Goal: Transaction & Acquisition: Purchase product/service

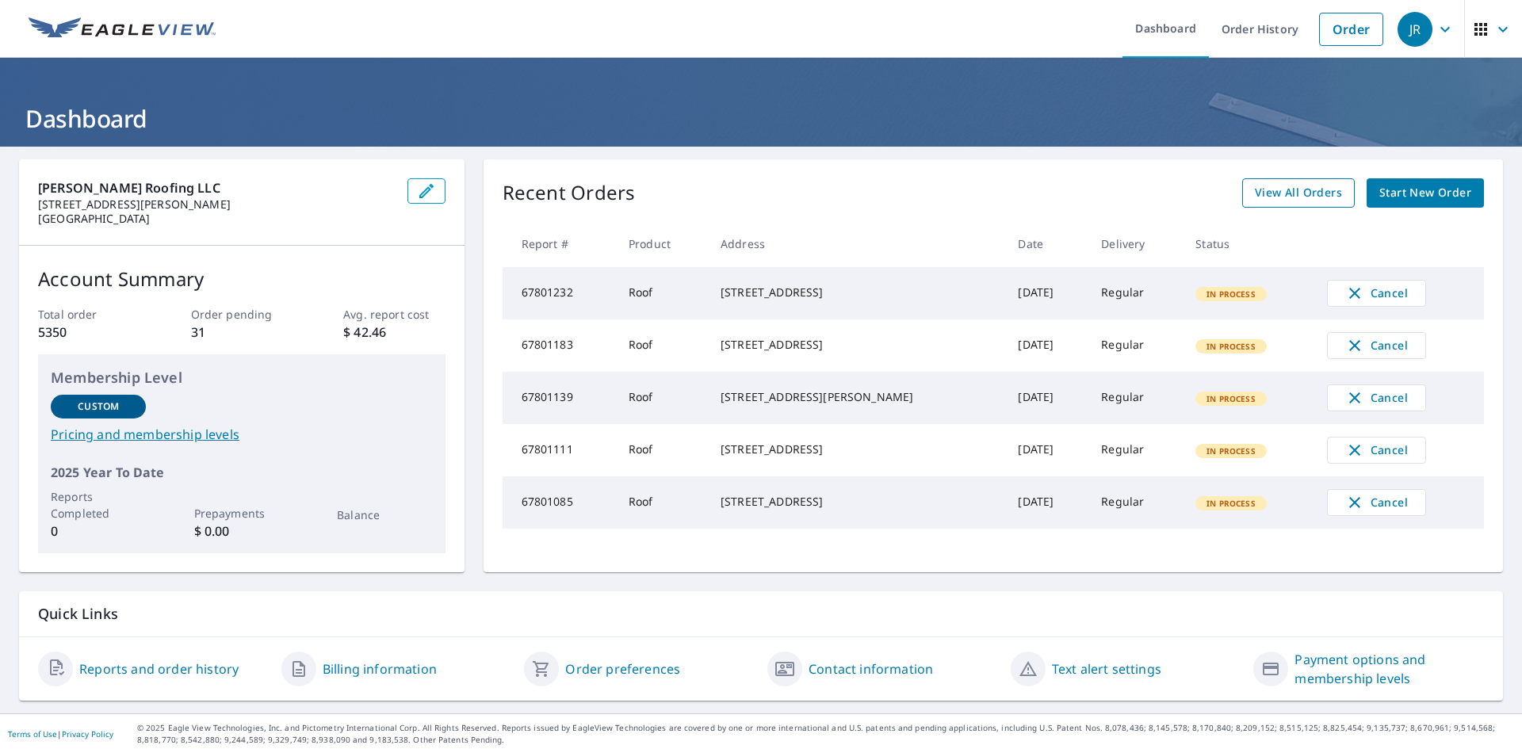
click at [1291, 193] on span "View All Orders" at bounding box center [1298, 193] width 87 height 20
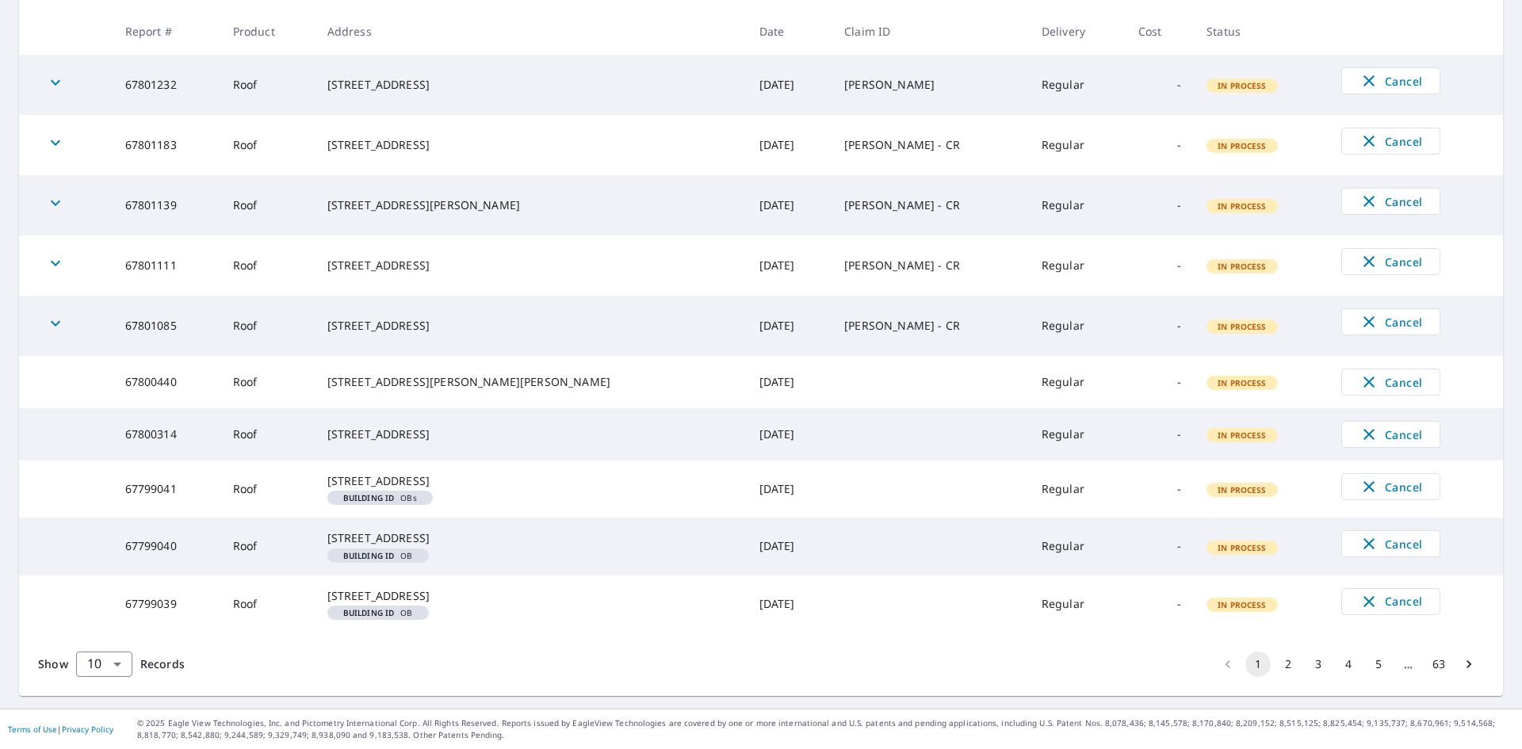
scroll to position [354, 0]
click at [1280, 668] on button "2" at bounding box center [1288, 664] width 25 height 25
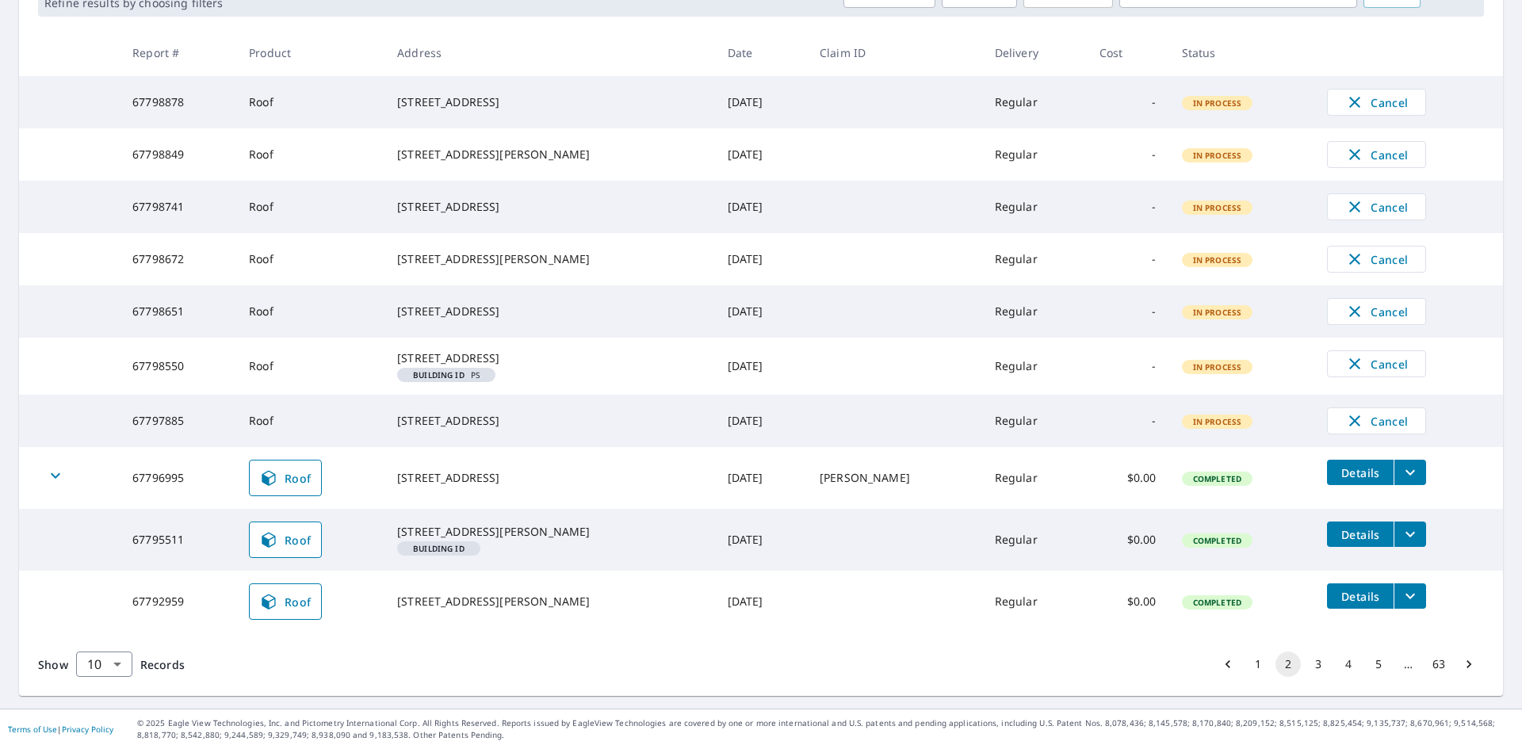
scroll to position [331, 0]
click at [1306, 671] on button "3" at bounding box center [1318, 664] width 25 height 25
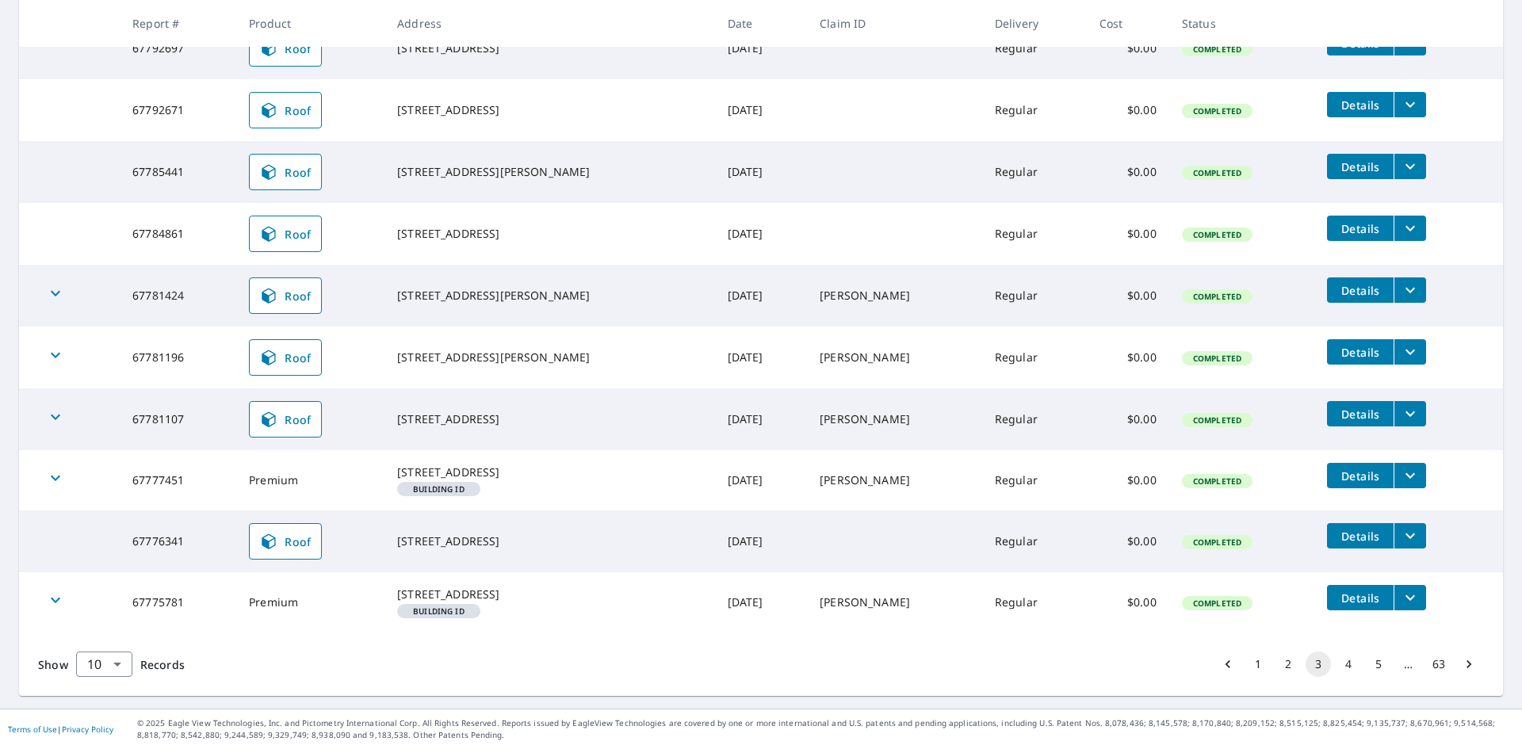
scroll to position [360, 0]
click at [1336, 666] on button "4" at bounding box center [1348, 664] width 25 height 25
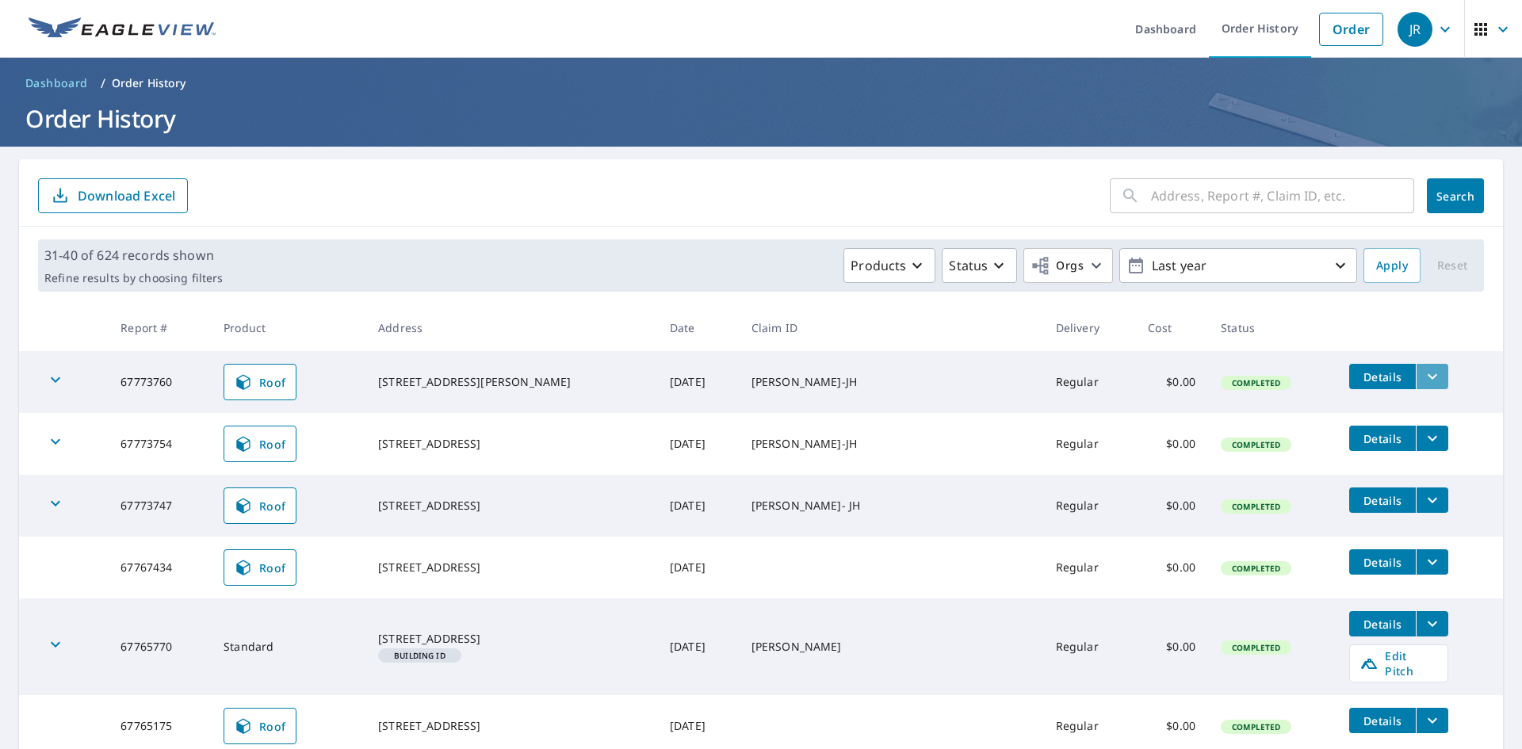
click at [1423, 376] on icon "filesDropdownBtn-67773760" at bounding box center [1432, 376] width 19 height 19
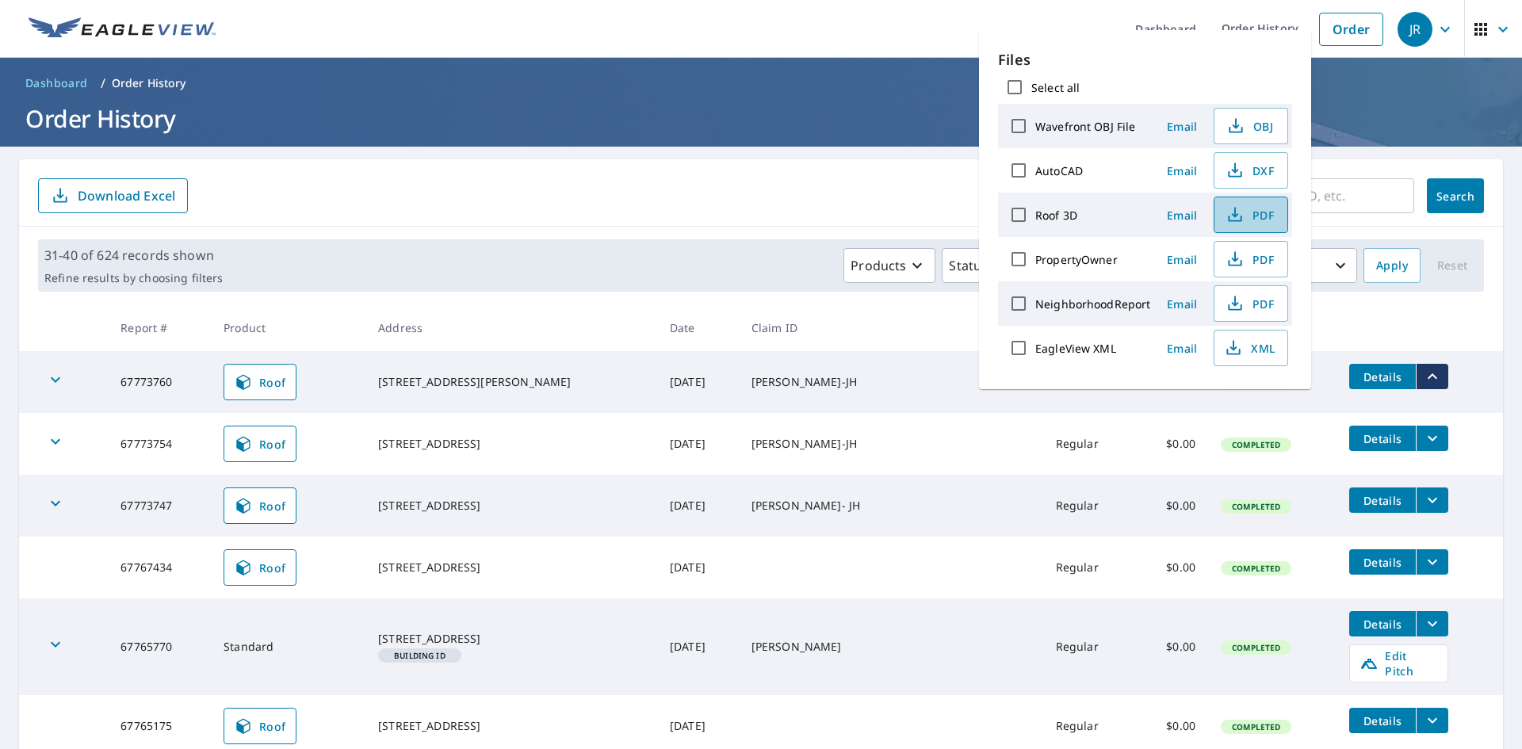
click at [1260, 220] on span "PDF" at bounding box center [1249, 214] width 51 height 19
click at [850, 201] on form "​ Search Download Excel" at bounding box center [761, 195] width 1446 height 35
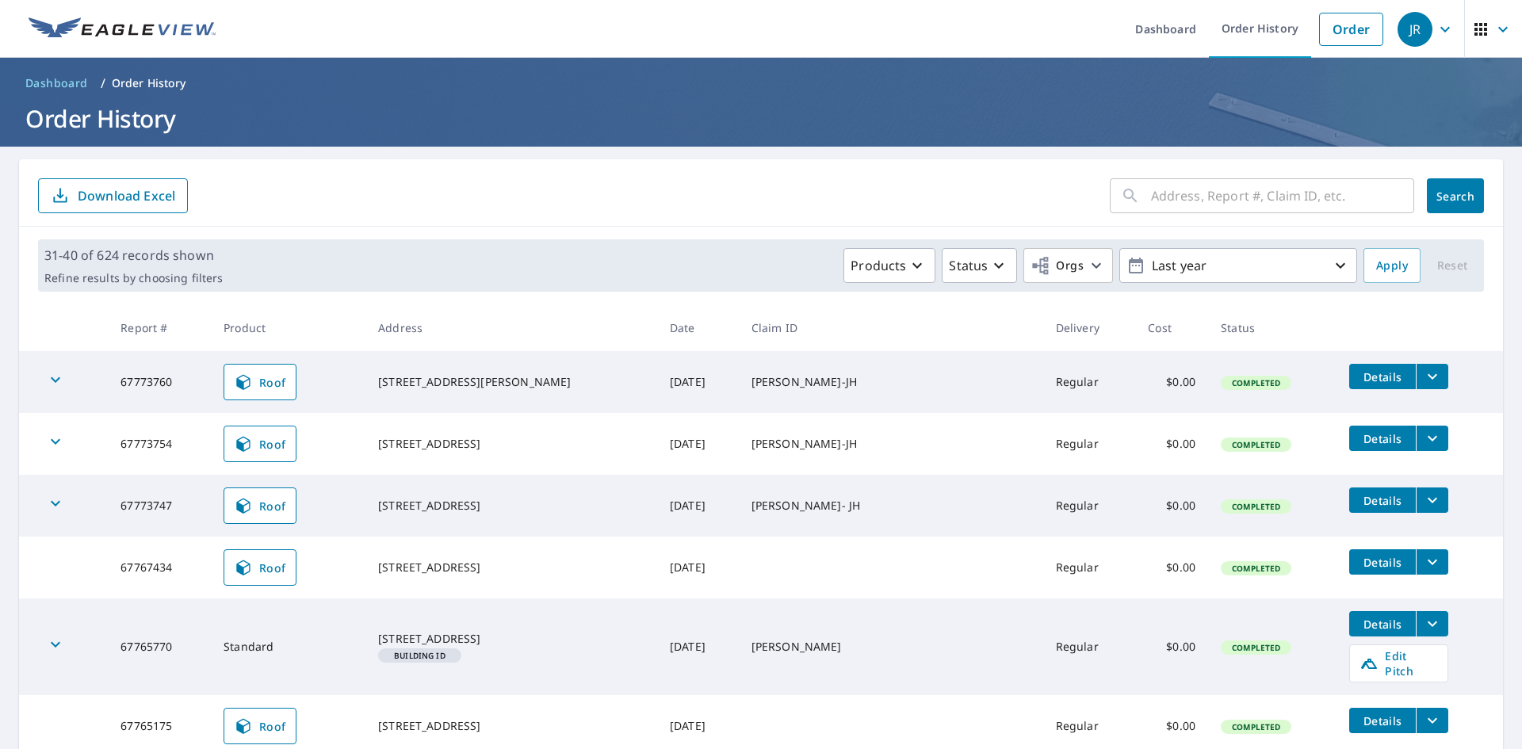
click at [1423, 435] on icon "filesDropdownBtn-67773754" at bounding box center [1432, 438] width 19 height 19
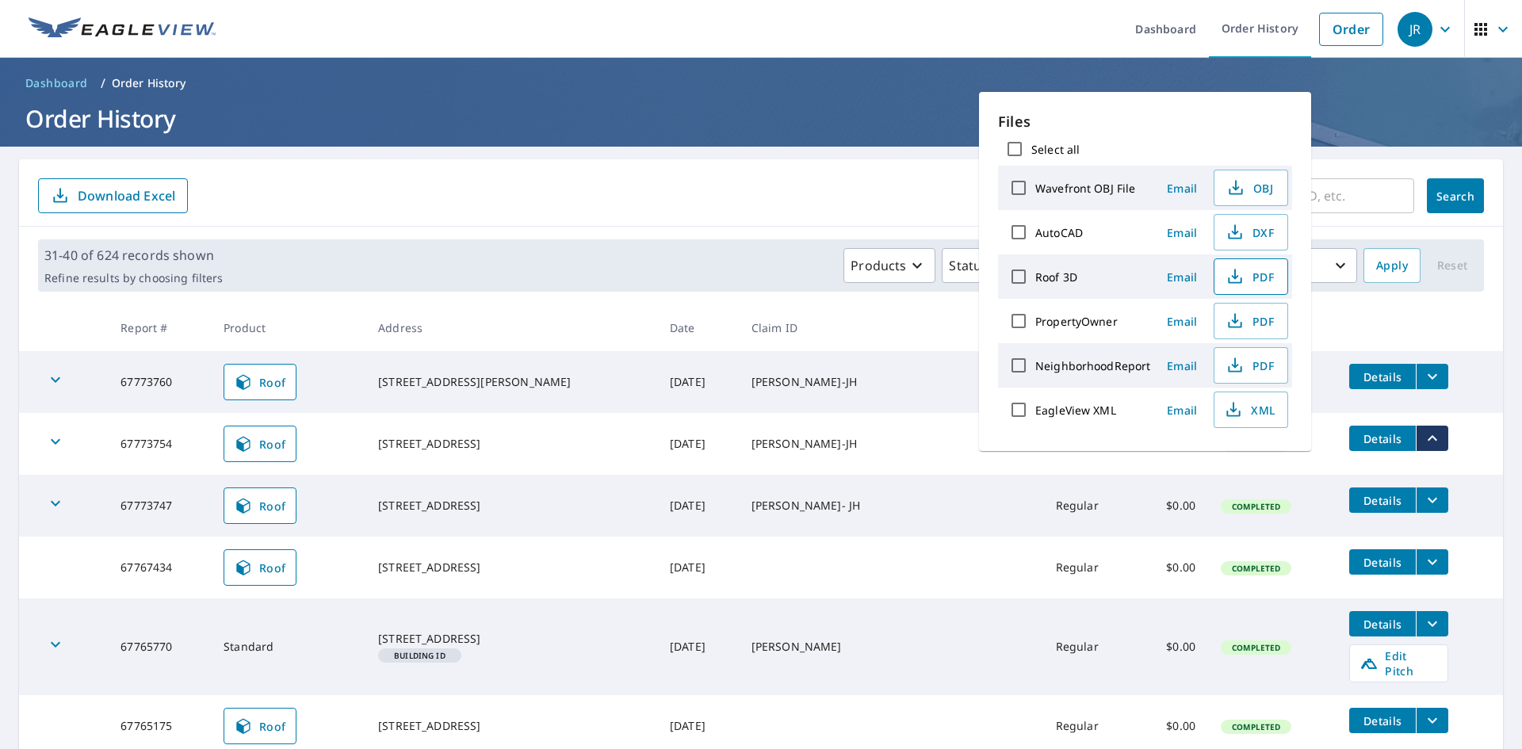
click at [1241, 279] on icon "button" at bounding box center [1235, 276] width 19 height 19
drag, startPoint x: 786, startPoint y: 169, endPoint x: 806, endPoint y: 183, distance: 25.1
click at [786, 169] on div "​ Search Download Excel" at bounding box center [761, 192] width 1484 height 67
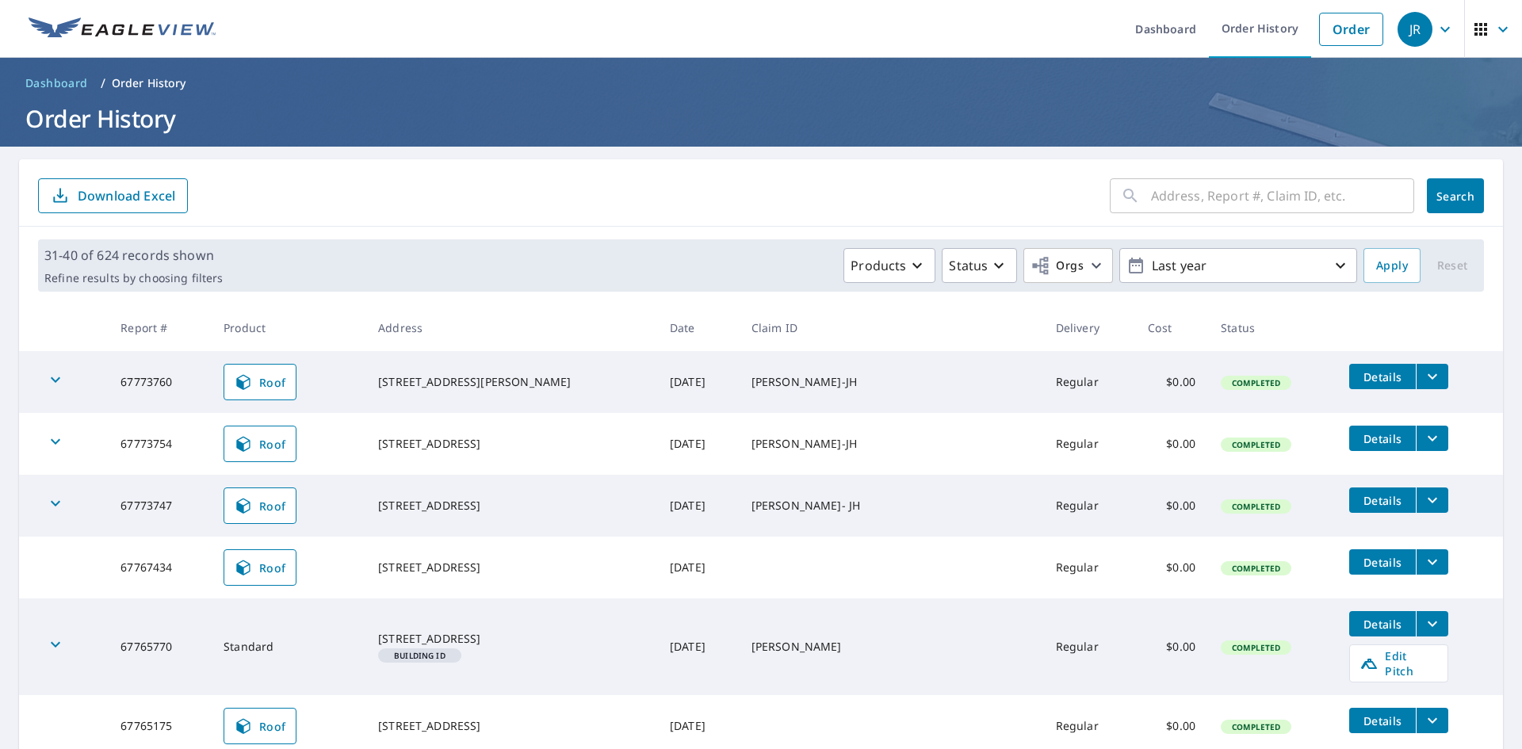
click at [1423, 494] on icon "filesDropdownBtn-67773747" at bounding box center [1432, 500] width 19 height 19
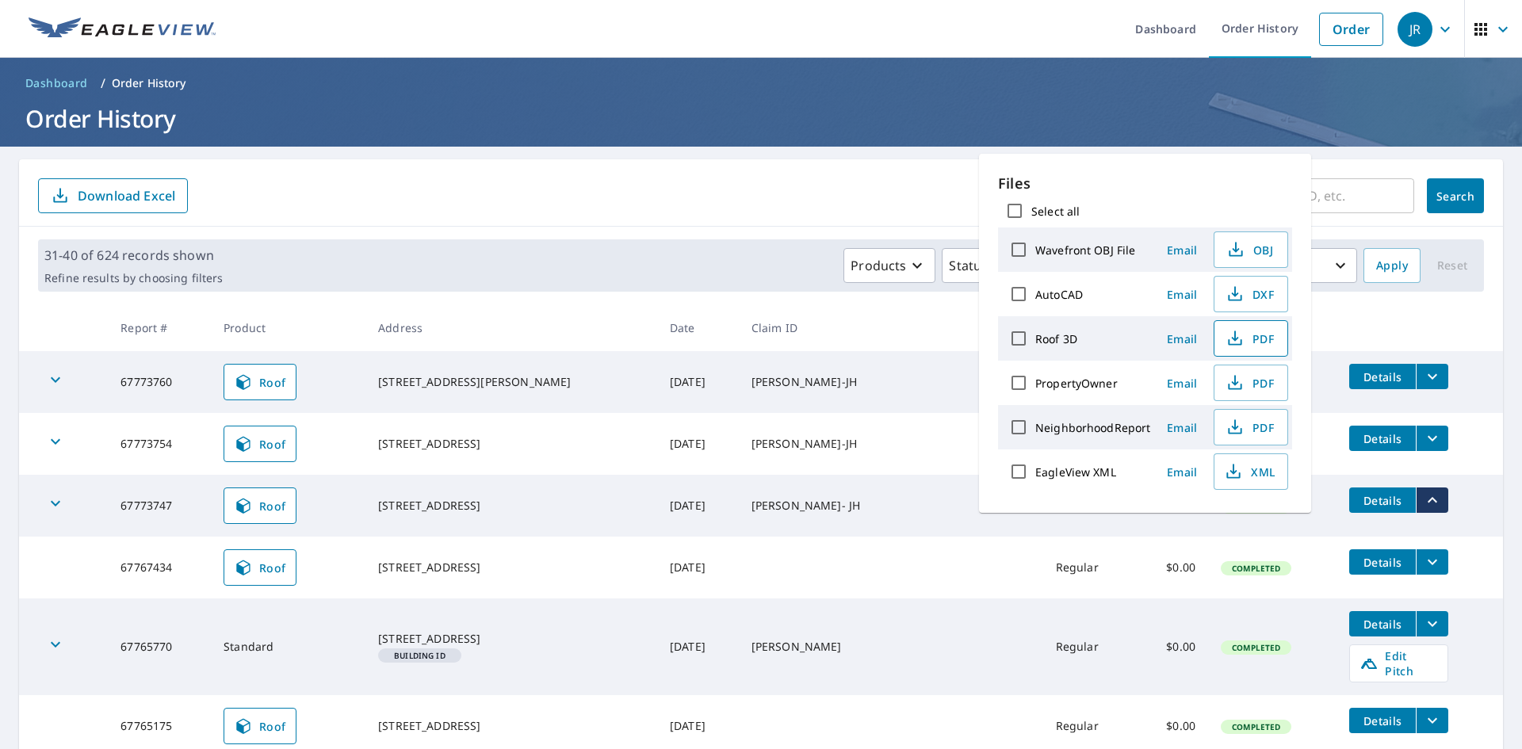
click at [1249, 337] on span "PDF" at bounding box center [1249, 338] width 51 height 19
click at [1327, 39] on link "Order" at bounding box center [1351, 29] width 64 height 33
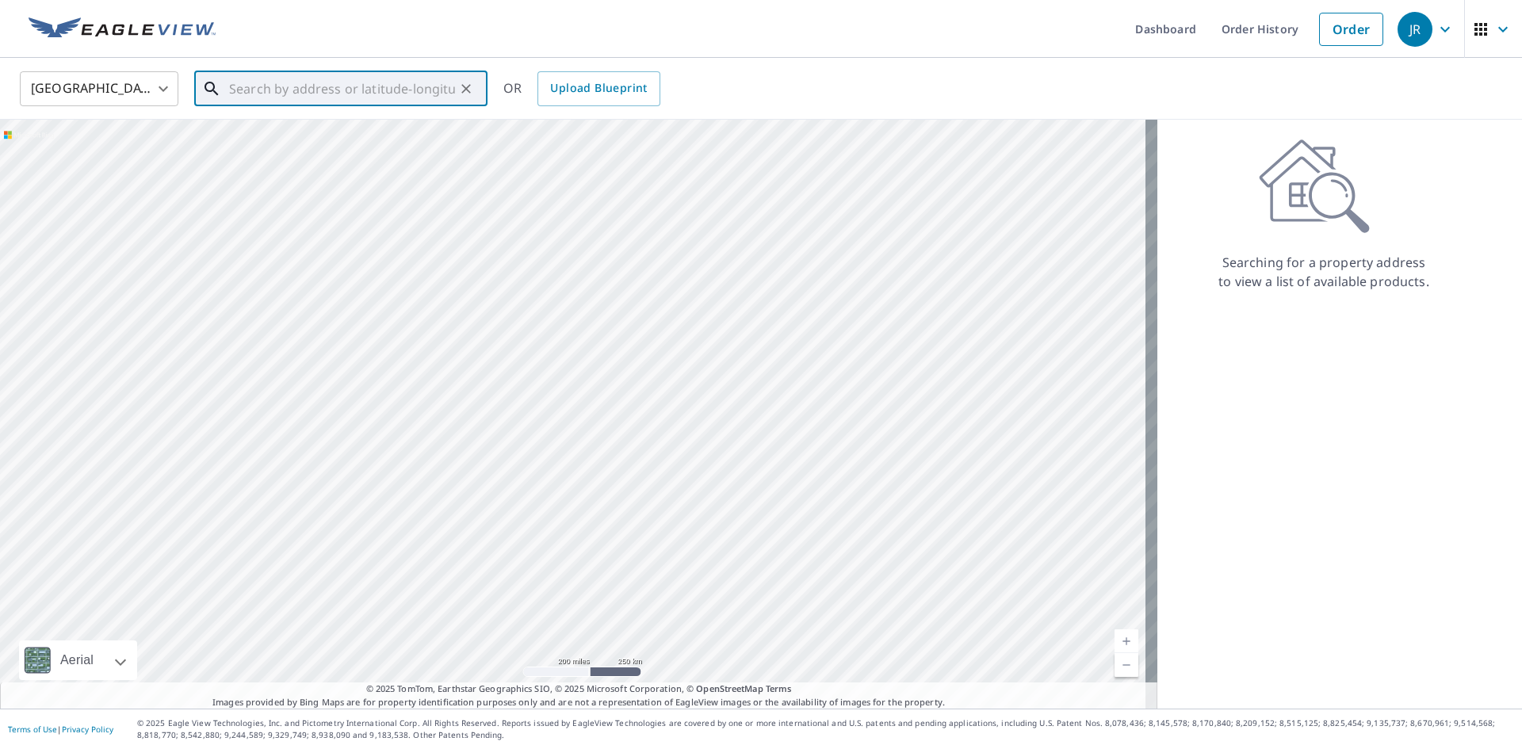
click at [354, 90] on input "text" at bounding box center [342, 89] width 226 height 44
click at [268, 149] on p "[GEOGRAPHIC_DATA]" at bounding box center [350, 152] width 249 height 16
type input "[STREET_ADDRESS][PERSON_NAME]"
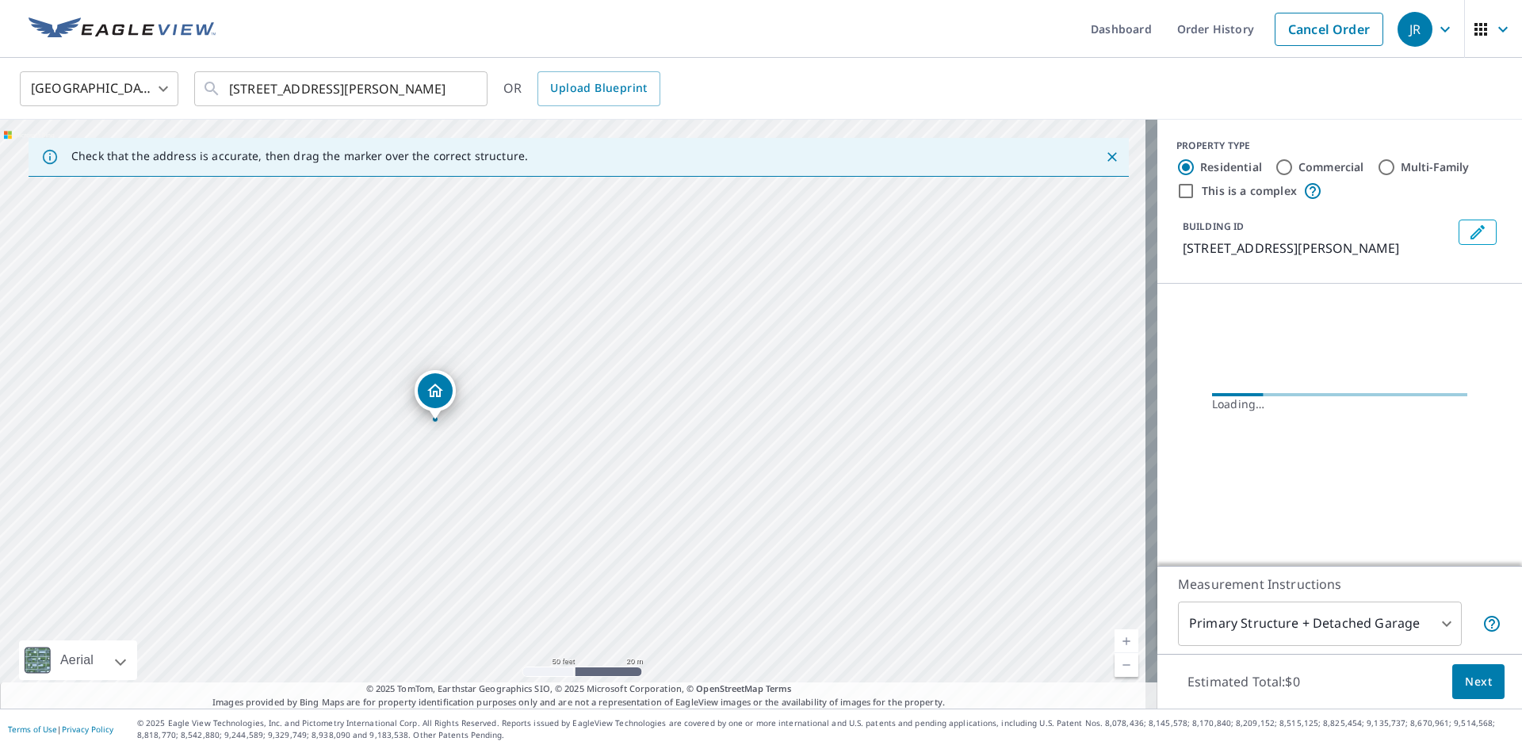
click at [473, 445] on div "[STREET_ADDRESS][PERSON_NAME]" at bounding box center [578, 414] width 1157 height 589
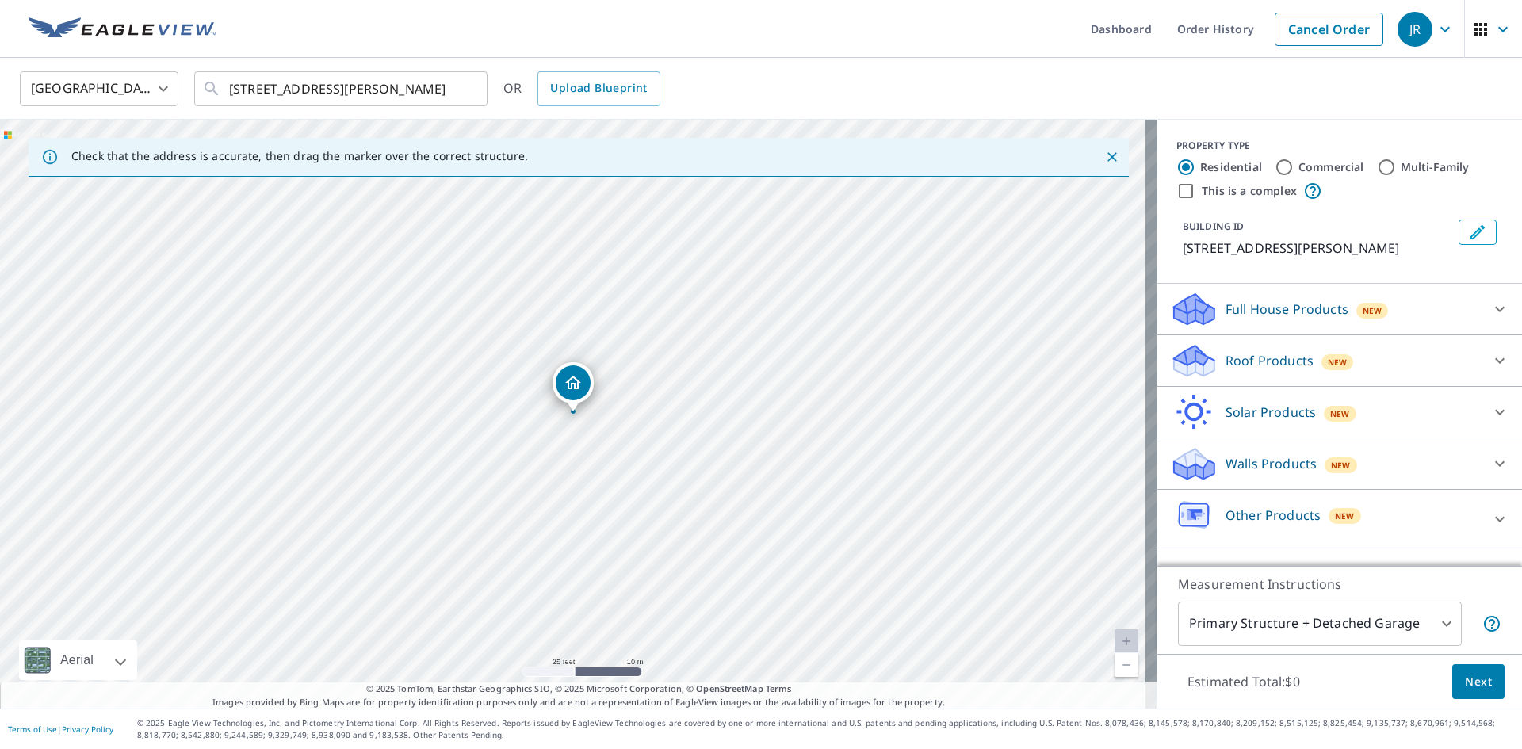
click at [1490, 358] on icon at bounding box center [1499, 360] width 19 height 19
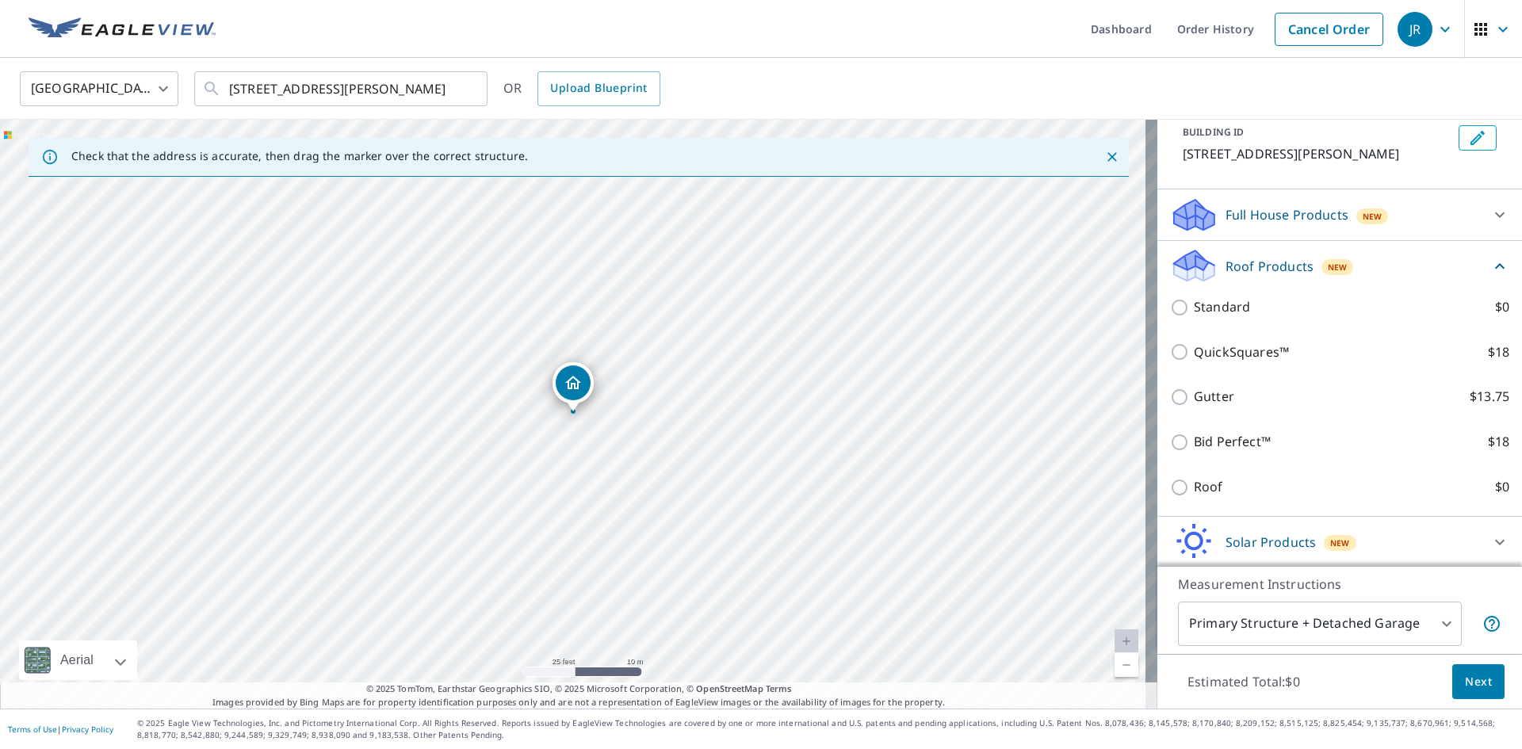
scroll to position [159, 0]
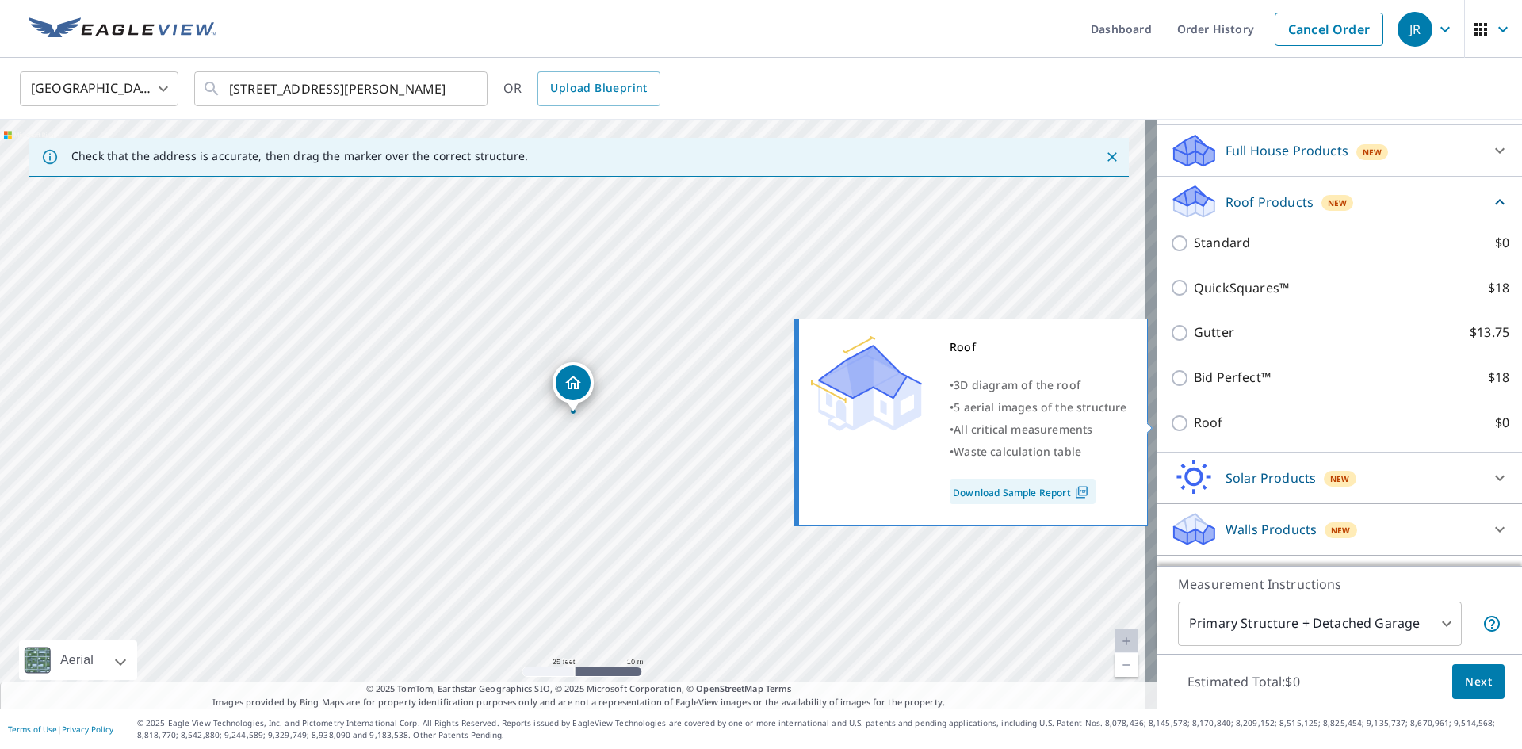
click at [1177, 430] on input "Roof $0" at bounding box center [1182, 423] width 24 height 19
checkbox input "true"
type input "3"
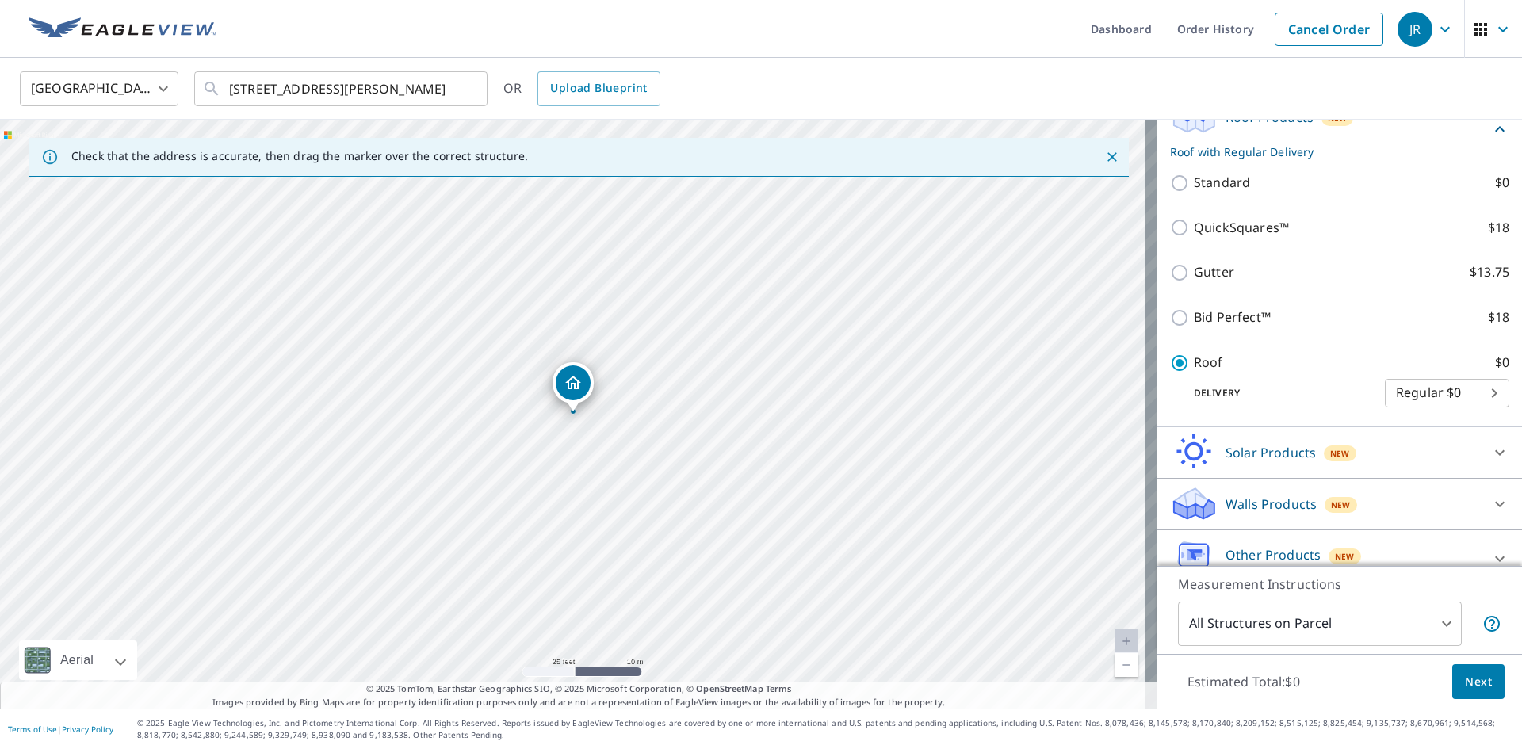
scroll to position [224, 0]
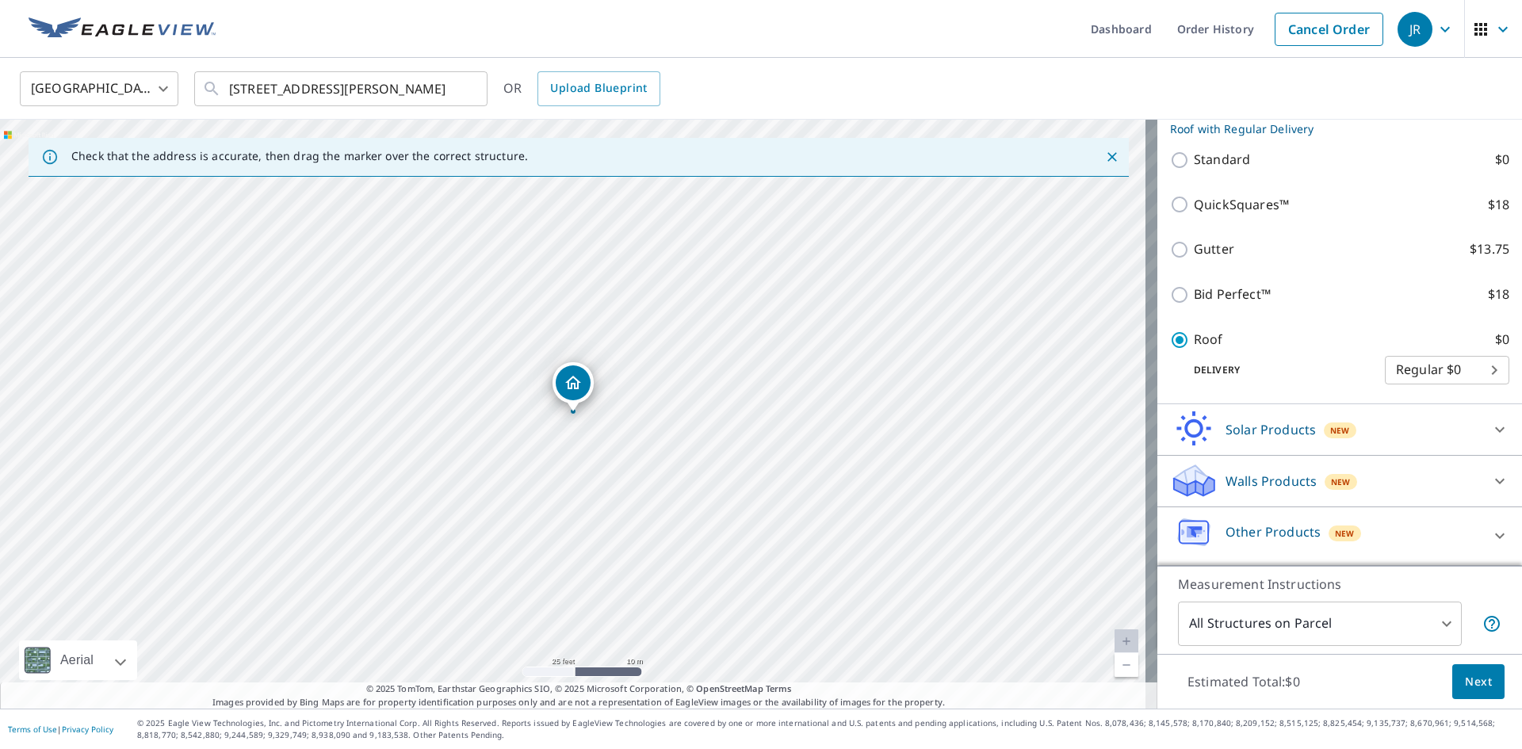
click at [1475, 689] on span "Next" at bounding box center [1478, 682] width 27 height 20
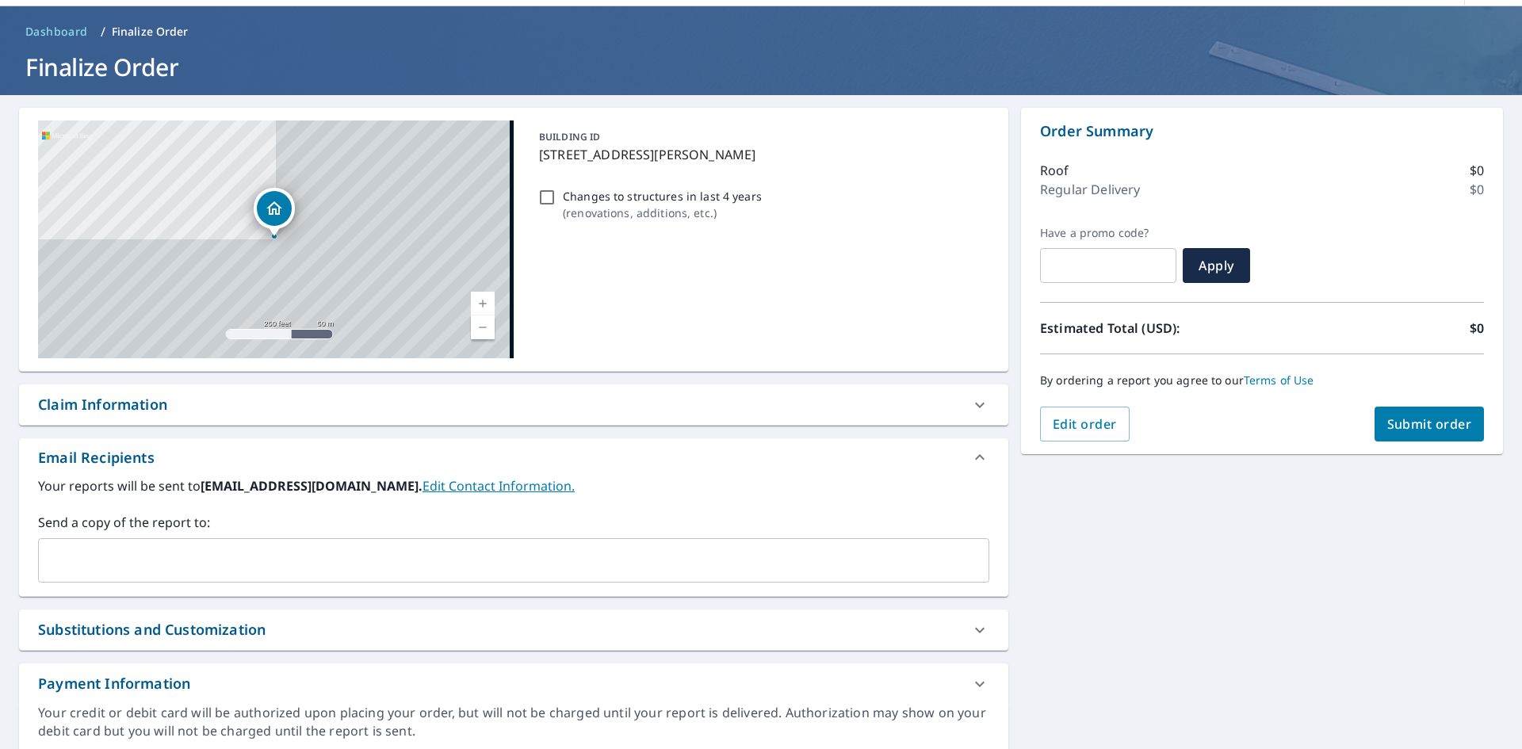
scroll to position [109, 0]
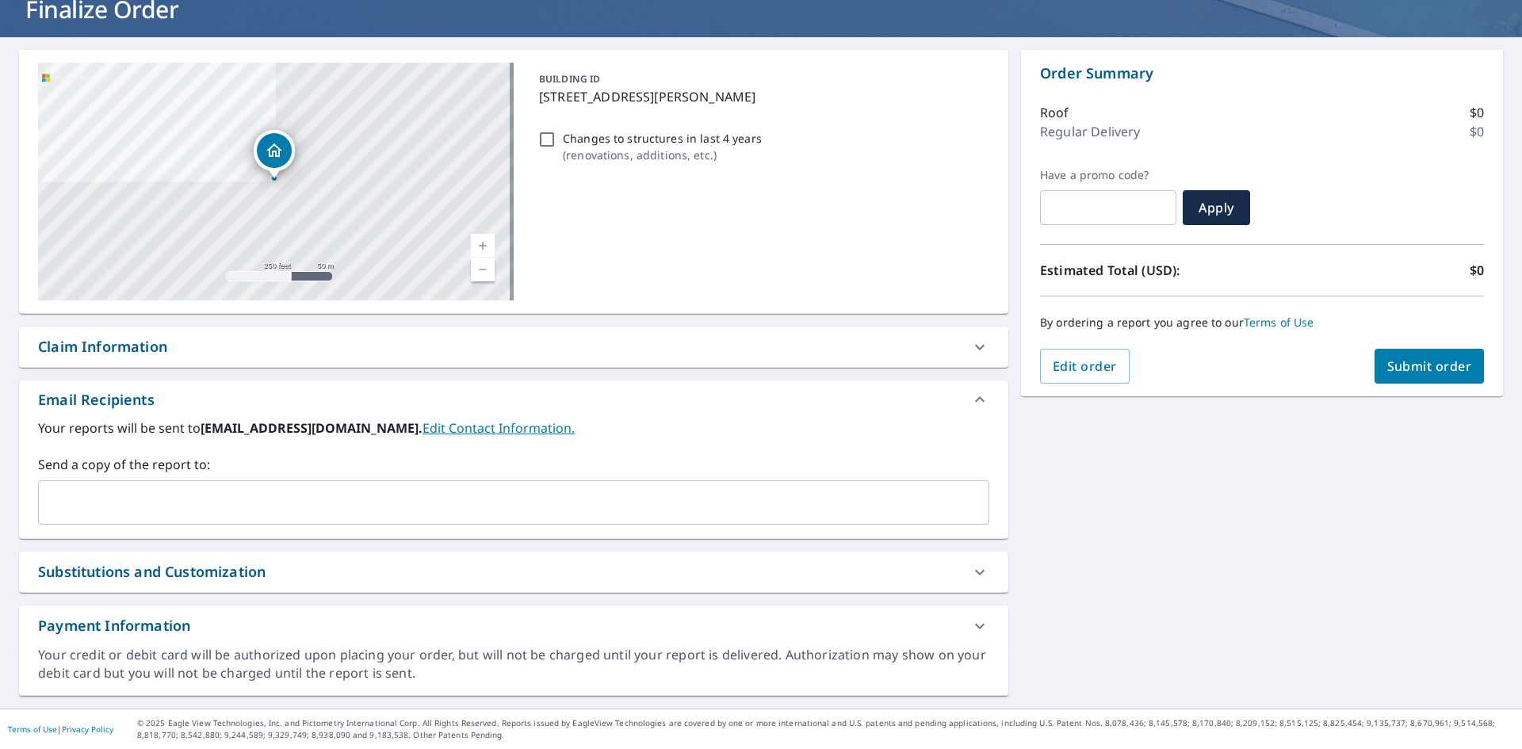
click at [435, 510] on input "text" at bounding box center [501, 503] width 913 height 30
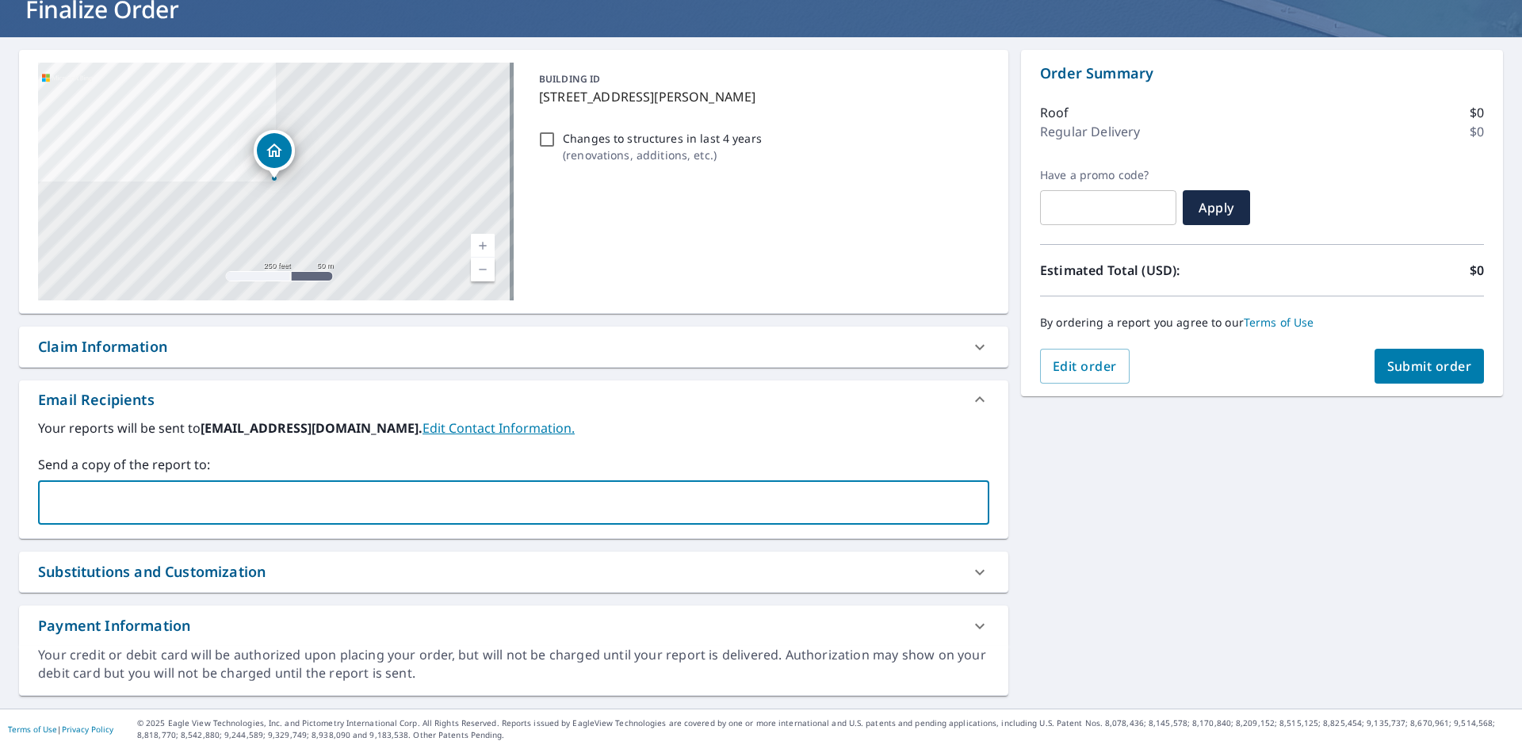
type input "g"
type input "f"
type input "[EMAIL_ADDRESS][DOMAIN_NAME]"
click at [652, 533] on div "Your reports will be sent to [EMAIL_ADDRESS][DOMAIN_NAME]. Edit Contact Informa…" at bounding box center [513, 479] width 989 height 120
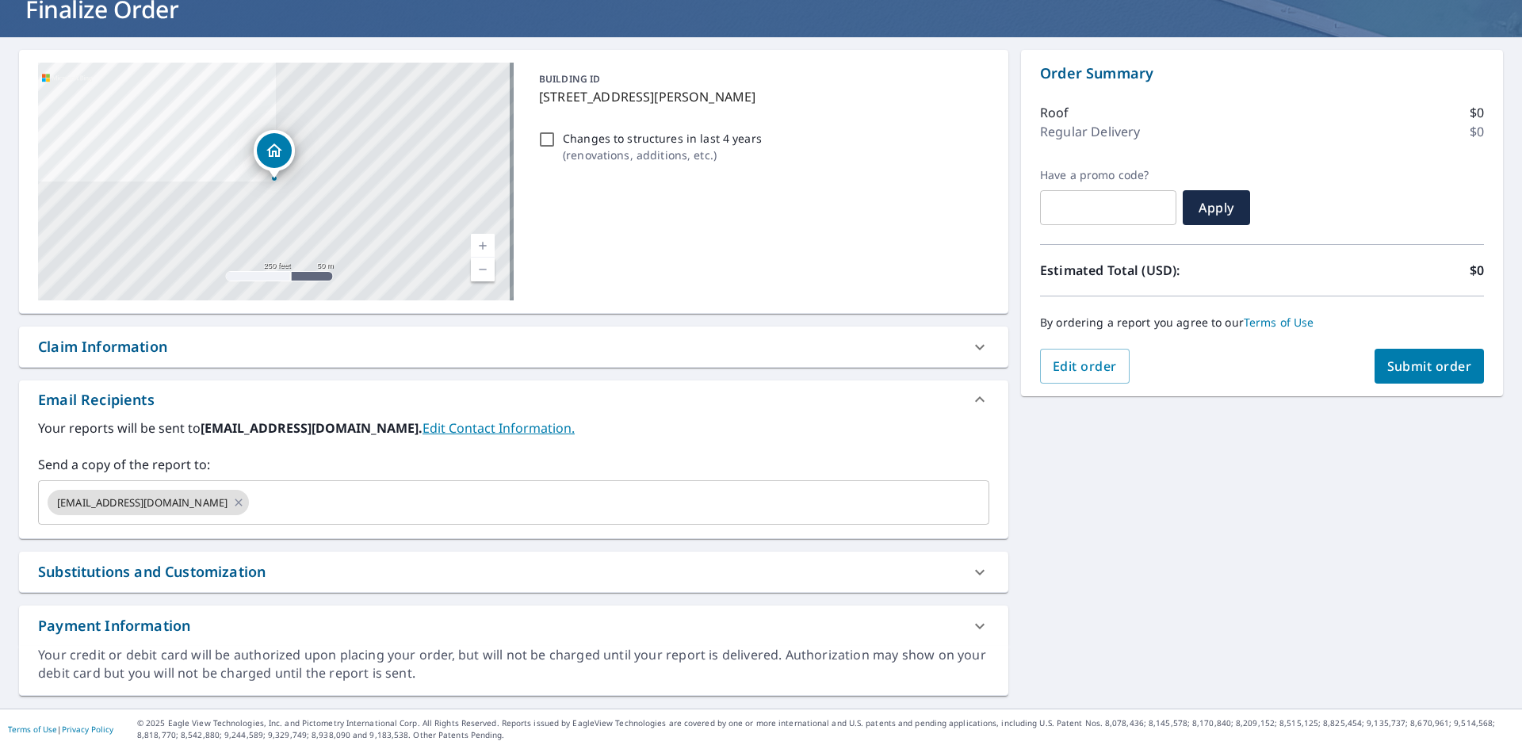
click at [1150, 546] on div "[STREET_ADDRESS][PERSON_NAME] Aerial Road A standard road map Aerial A detailed…" at bounding box center [761, 372] width 1522 height 671
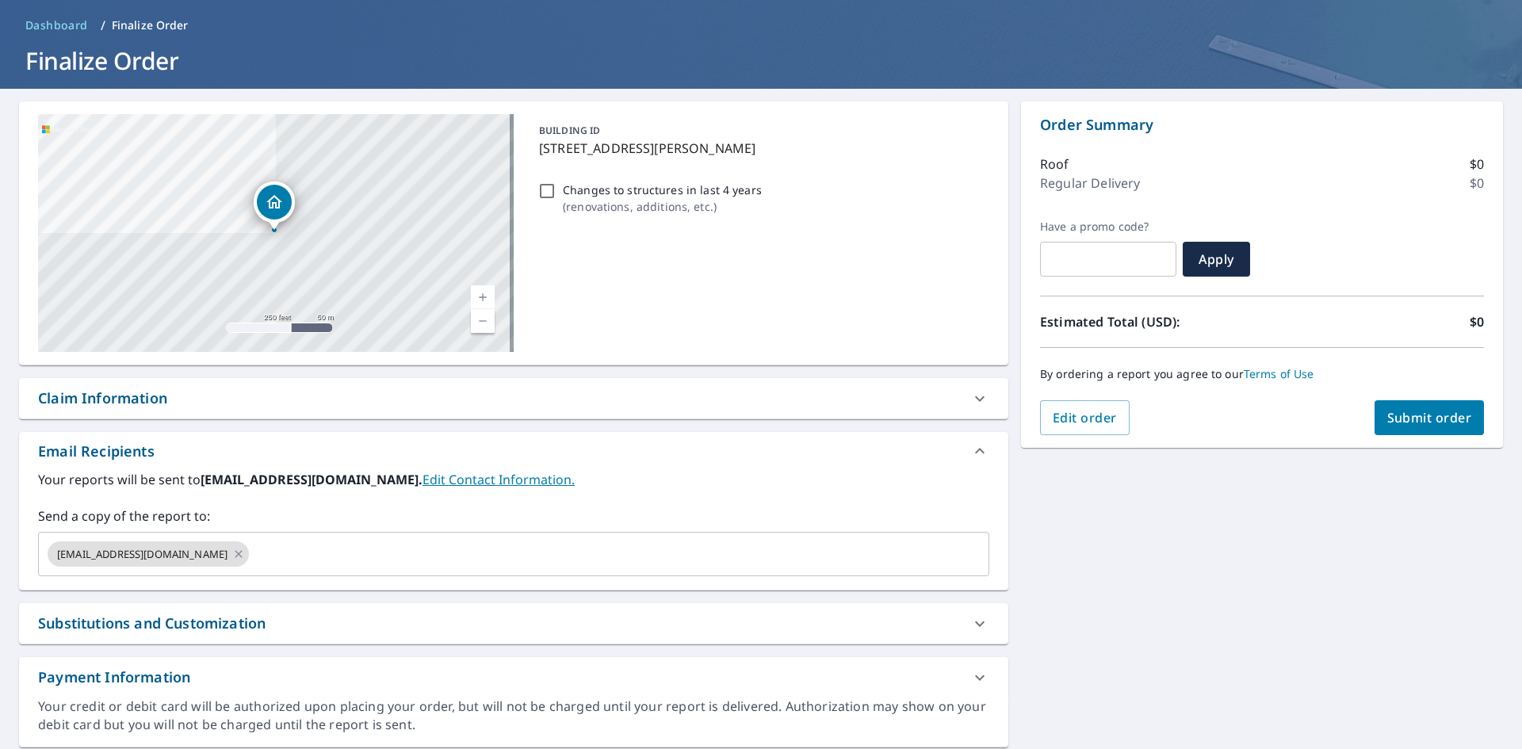
scroll to position [30, 0]
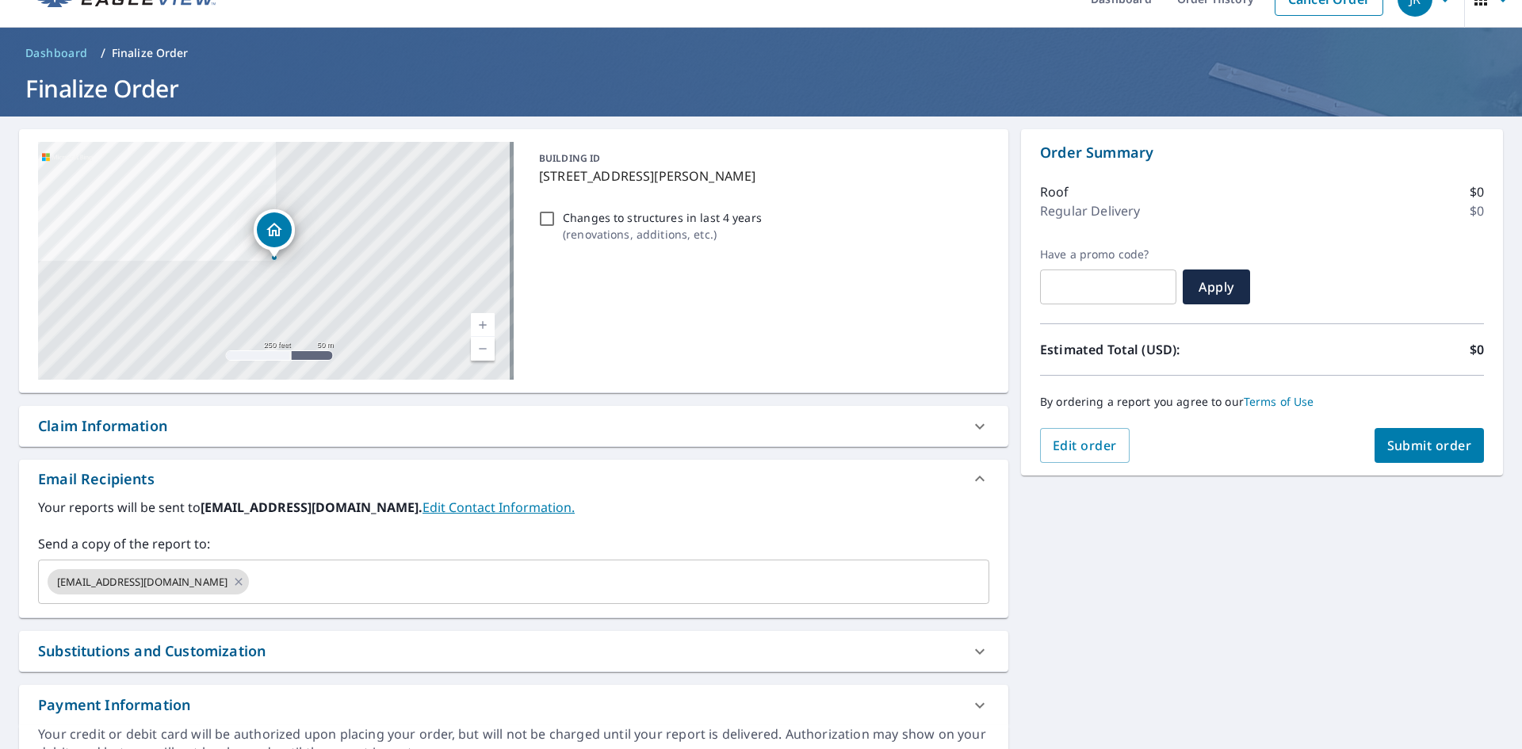
click at [404, 431] on div "Claim Information" at bounding box center [499, 425] width 923 height 21
checkbox input "true"
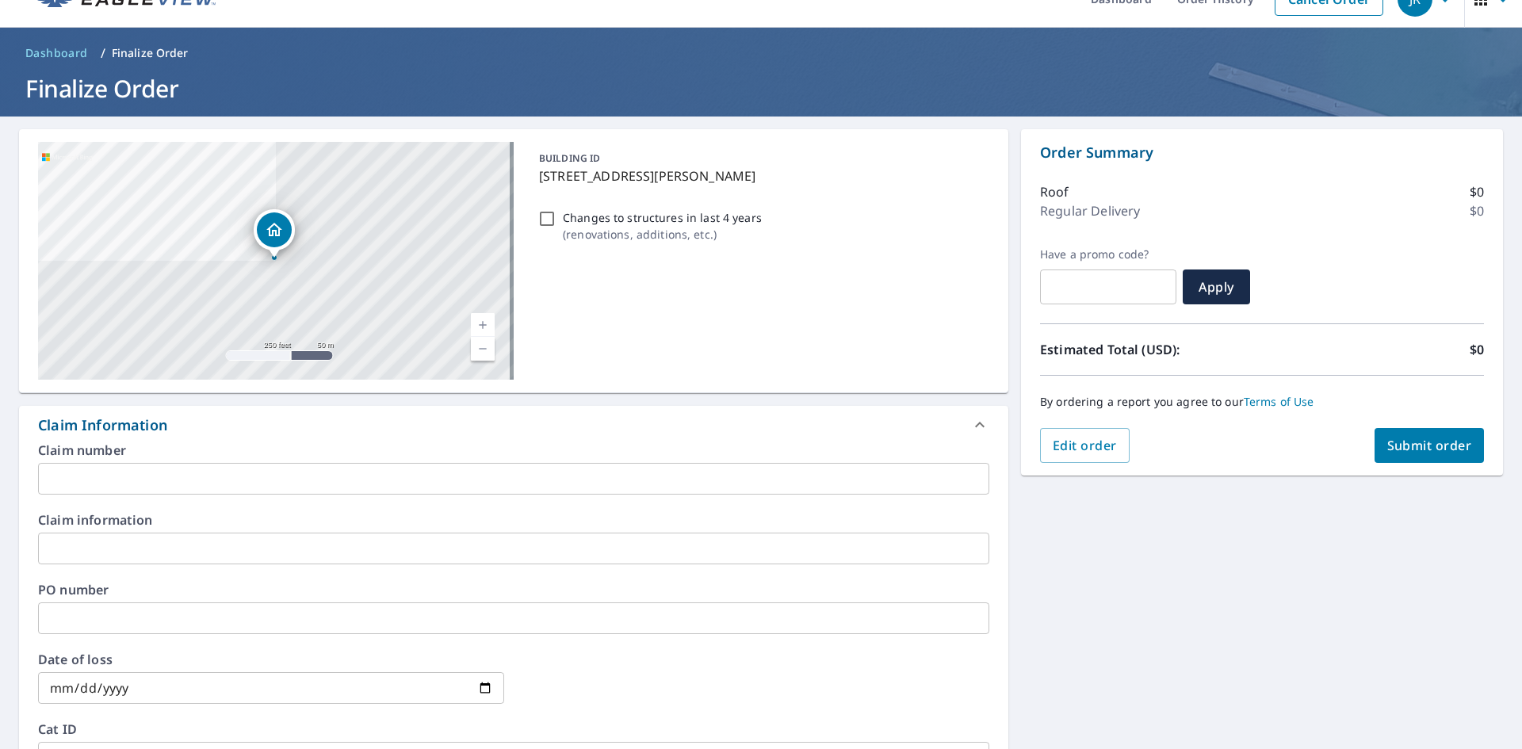
click at [399, 487] on input "text" at bounding box center [513, 479] width 951 height 32
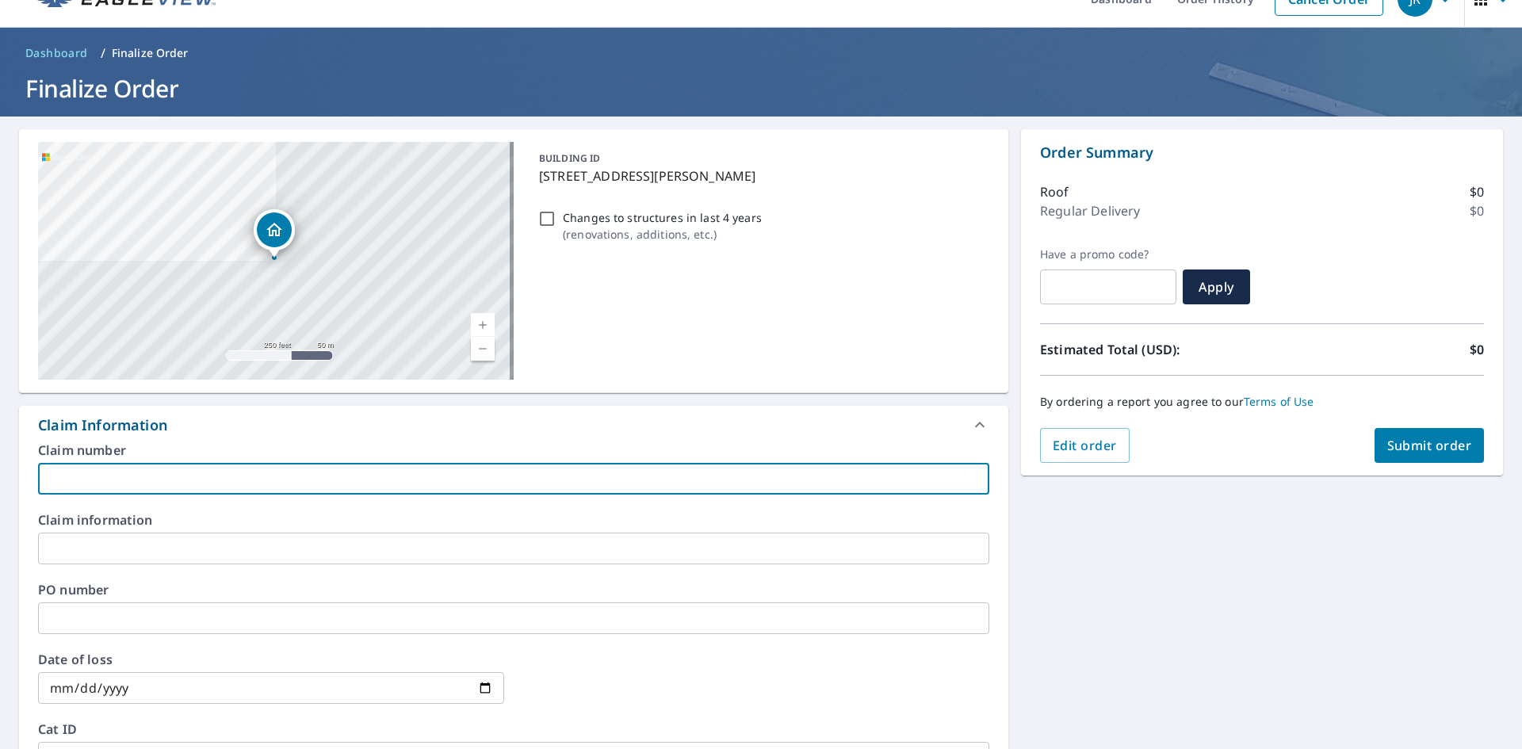
type input "F"
checkbox input "true"
type input "Fr"
checkbox input "true"
type input "Fre"
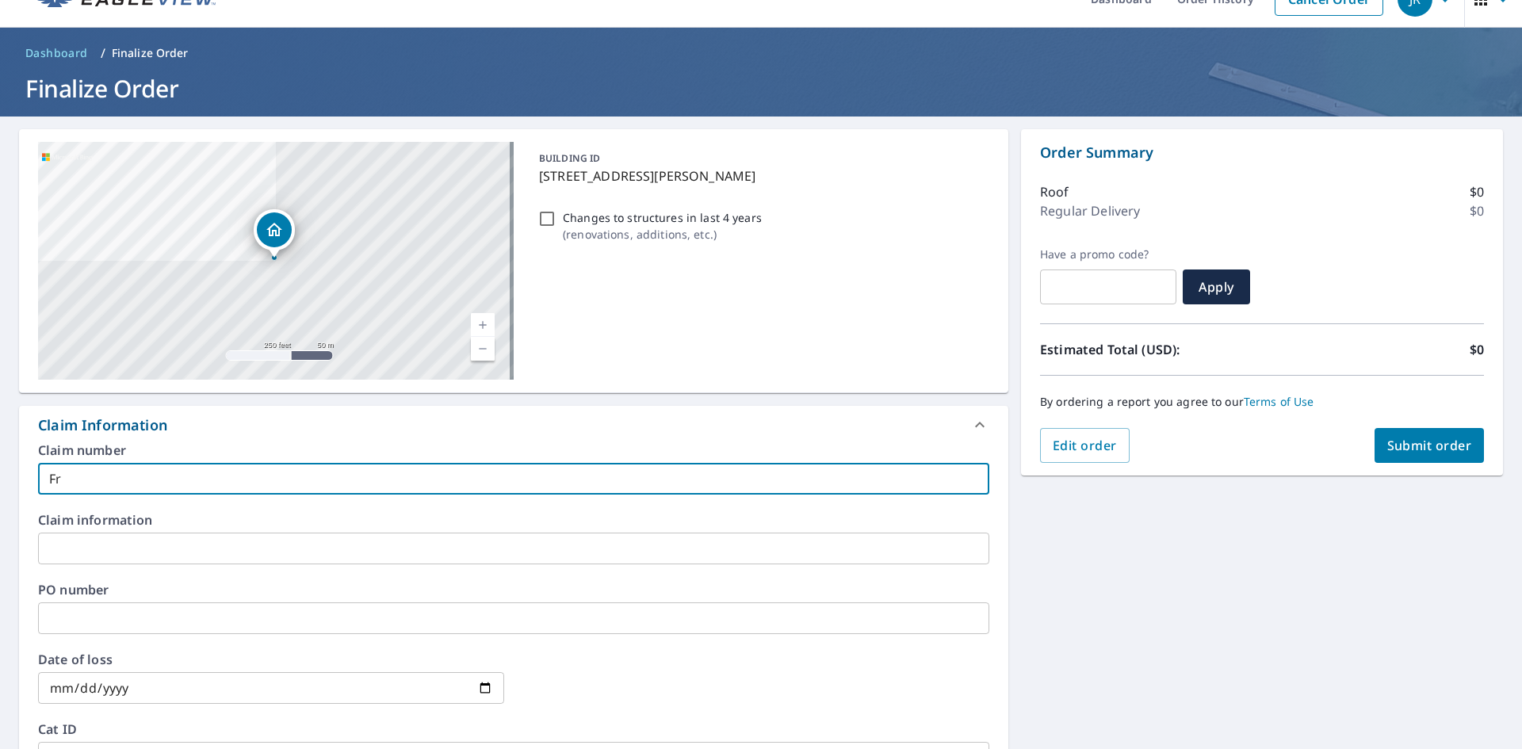
checkbox input "true"
type input "[PERSON_NAME]"
checkbox input "true"
type input "[PERSON_NAME]"
checkbox input "true"
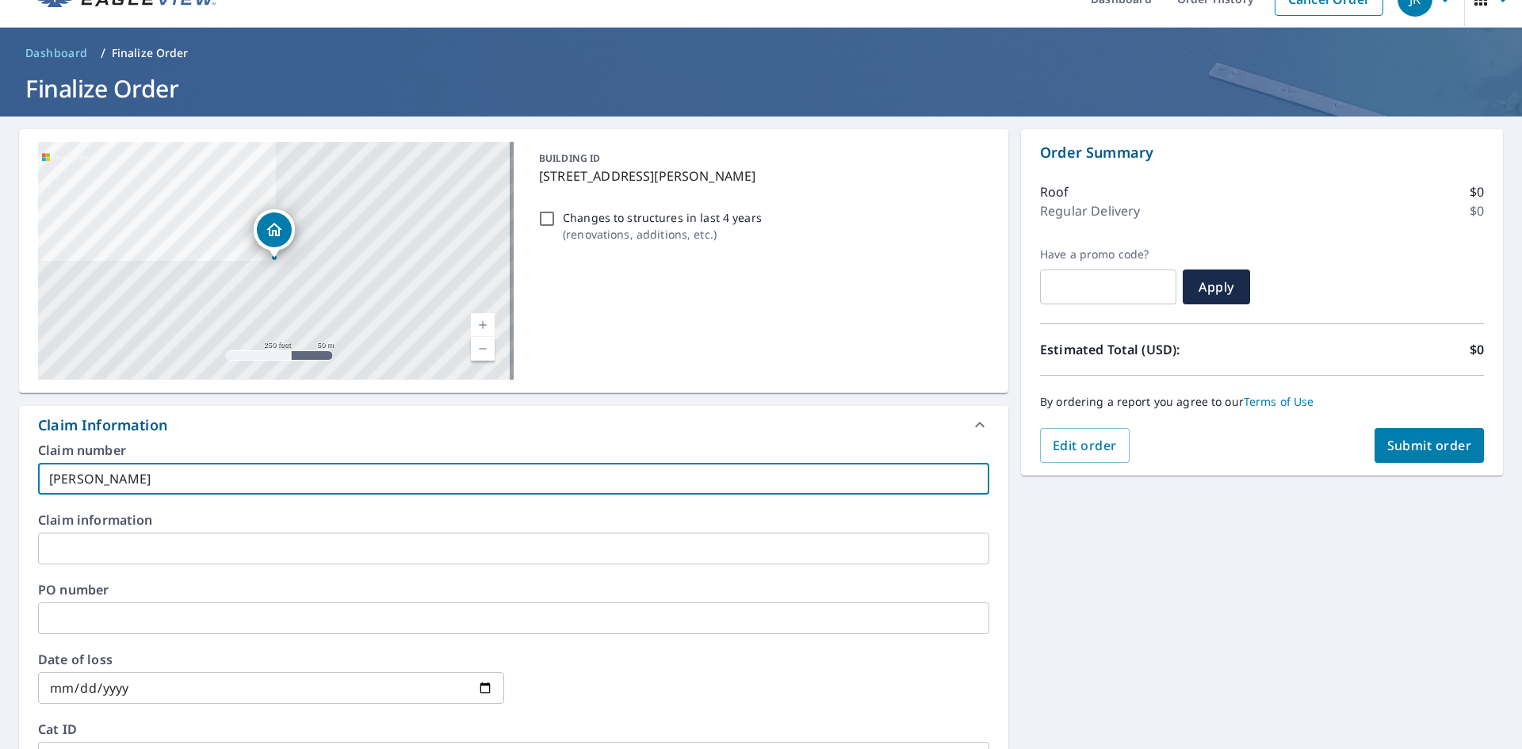
type input "[PERSON_NAME]"
checkbox input "true"
type input "[PERSON_NAME]"
checkbox input "true"
type input "[PERSON_NAME]"
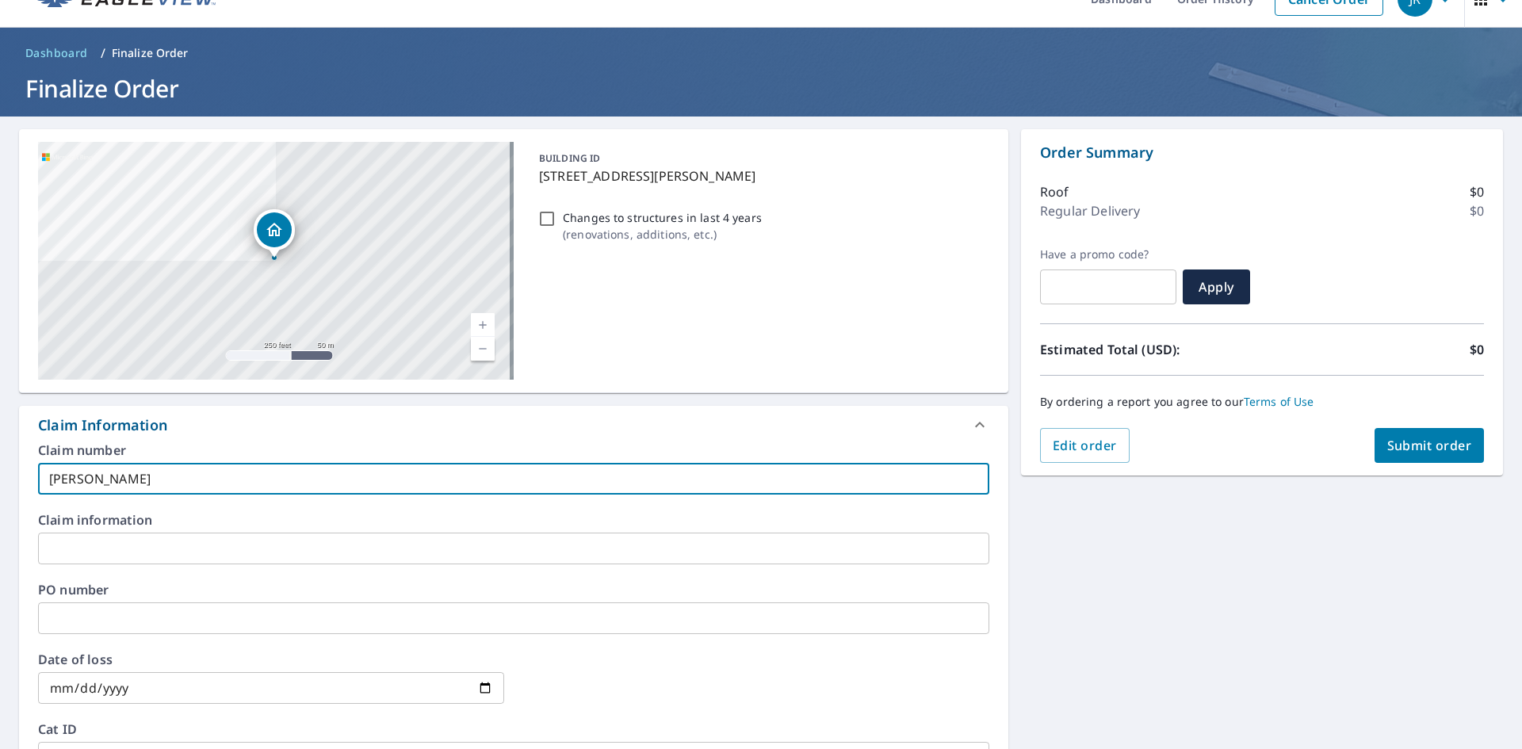
checkbox input "true"
type input "[PERSON_NAME]"
checkbox input "true"
type input "[PERSON_NAME] [PERSON_NAME]"
checkbox input "true"
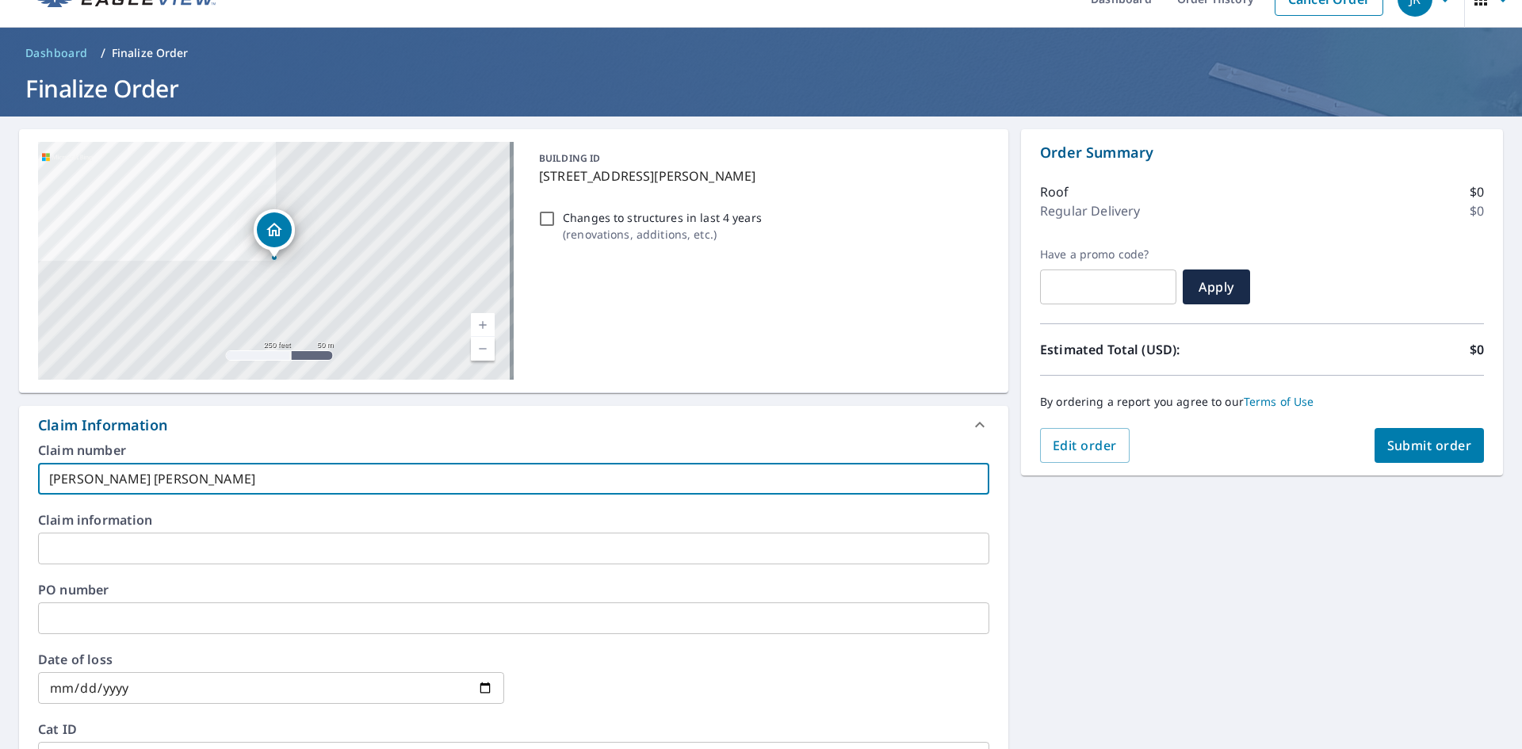
type input "[PERSON_NAME]"
checkbox input "true"
type input "[PERSON_NAME]"
checkbox input "true"
type input "[PERSON_NAME]-"
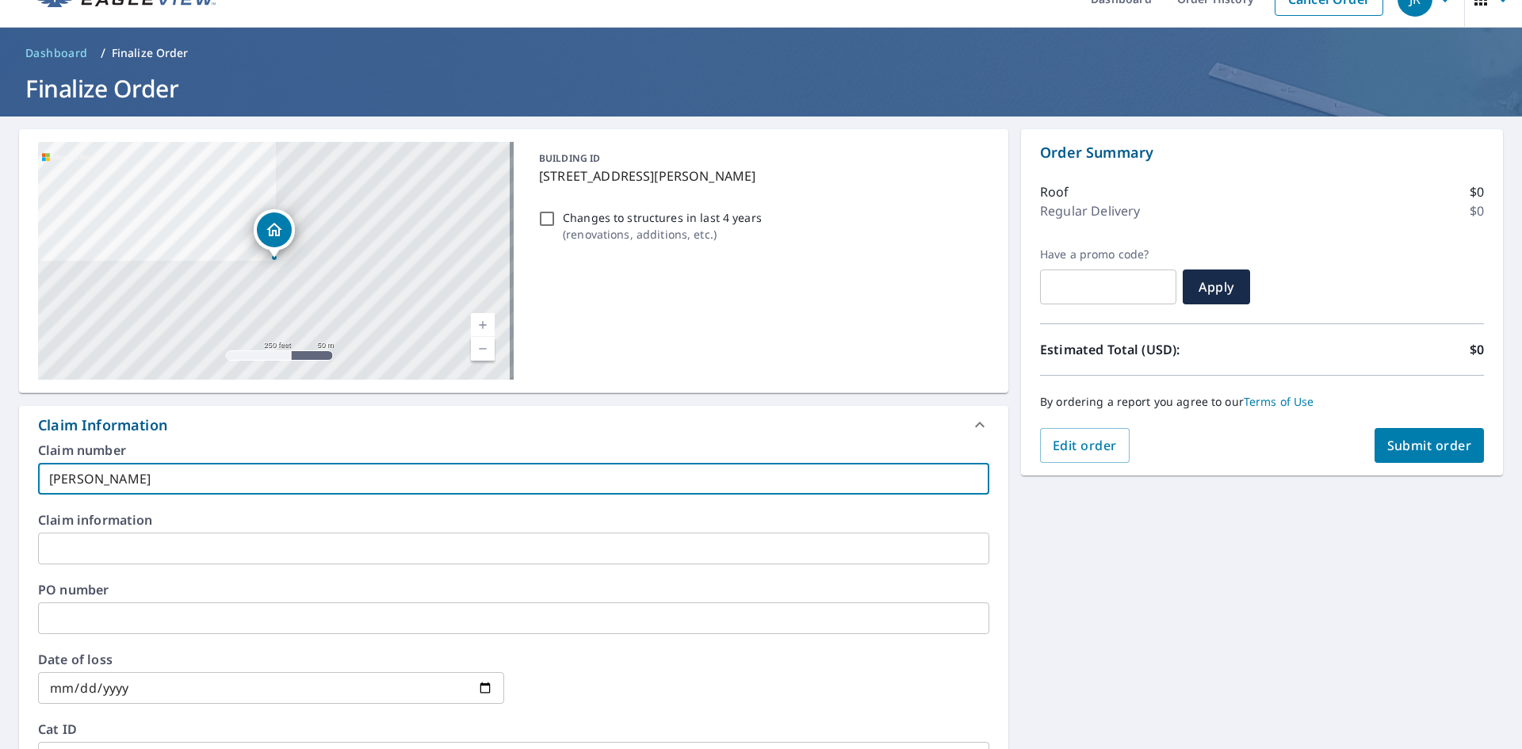
checkbox input "true"
type input "[PERSON_NAME]-J"
checkbox input "true"
type input "[PERSON_NAME]-JH"
checkbox input "true"
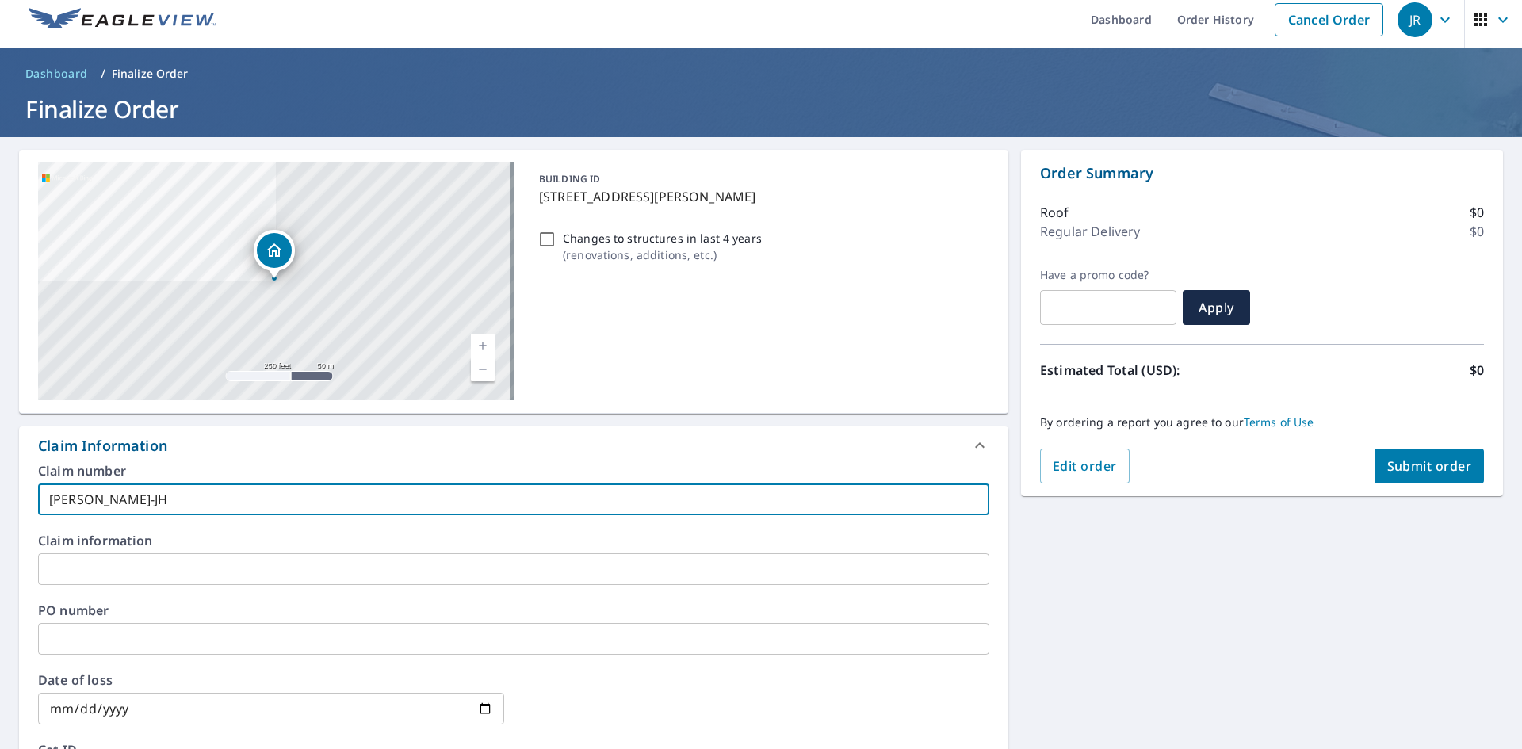
scroll to position [0, 0]
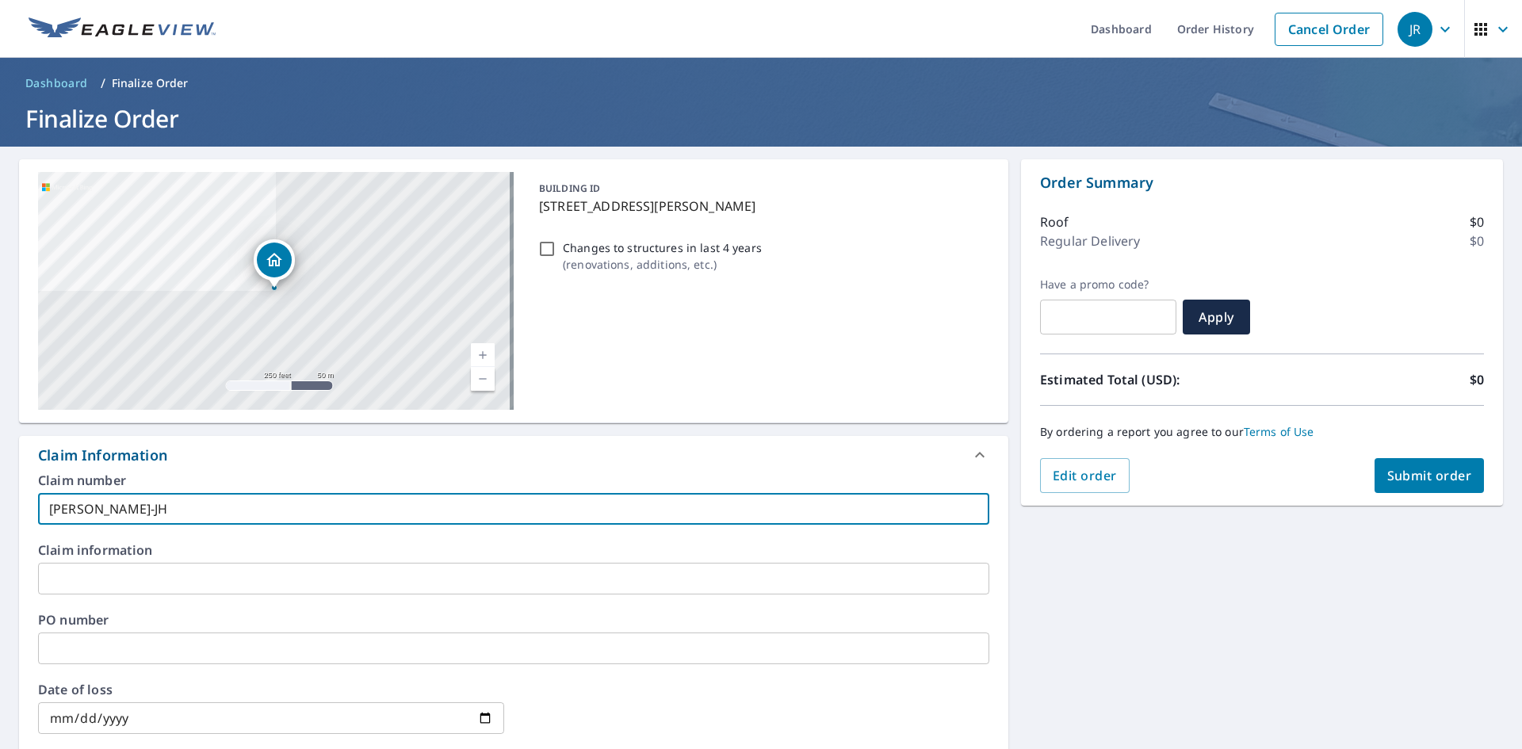
type input "[PERSON_NAME]-JH"
click at [1402, 481] on span "Submit order" at bounding box center [1429, 475] width 85 height 17
checkbox input "true"
